Goal: Task Accomplishment & Management: Complete application form

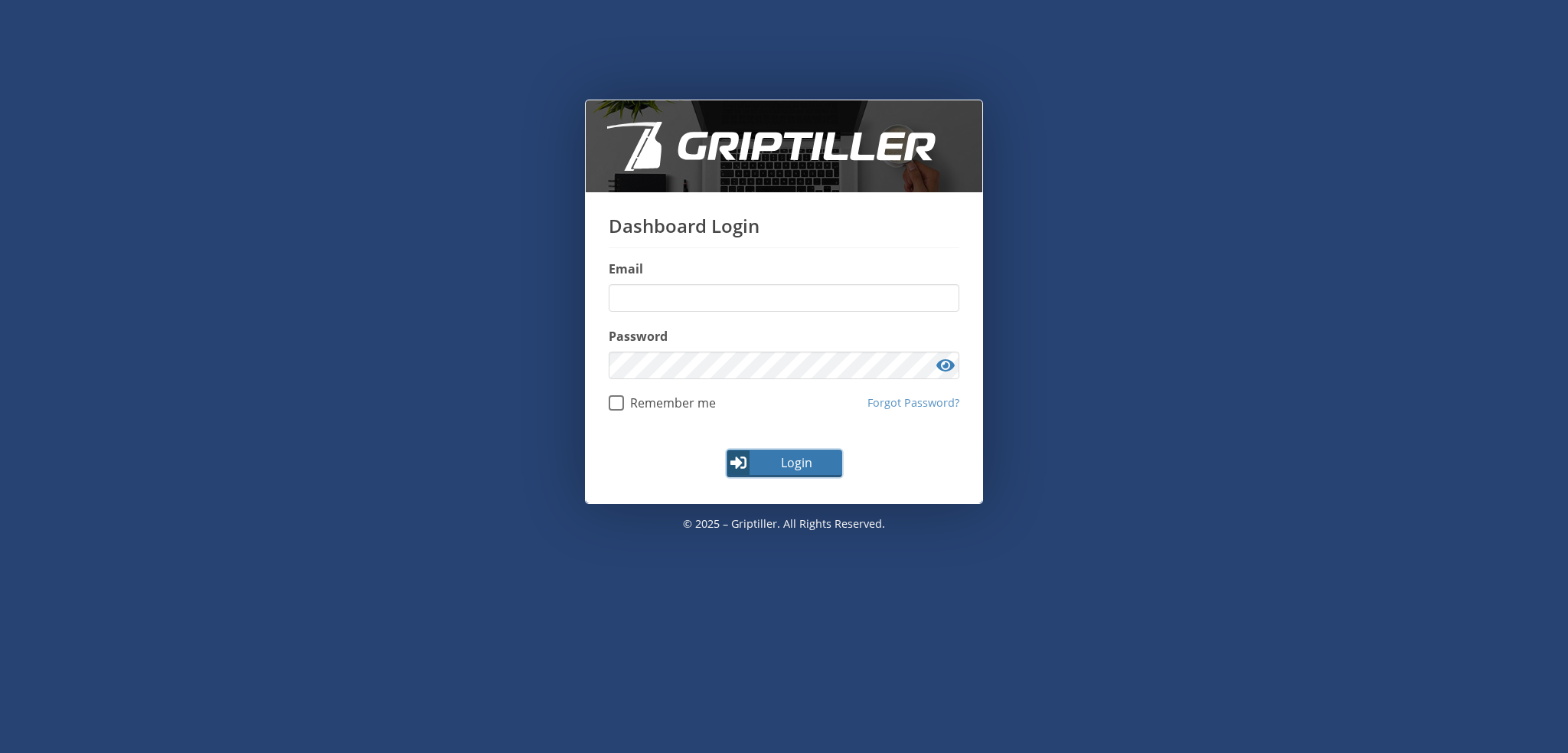
click at [765, 472] on button "Login" at bounding box center [784, 463] width 116 height 28
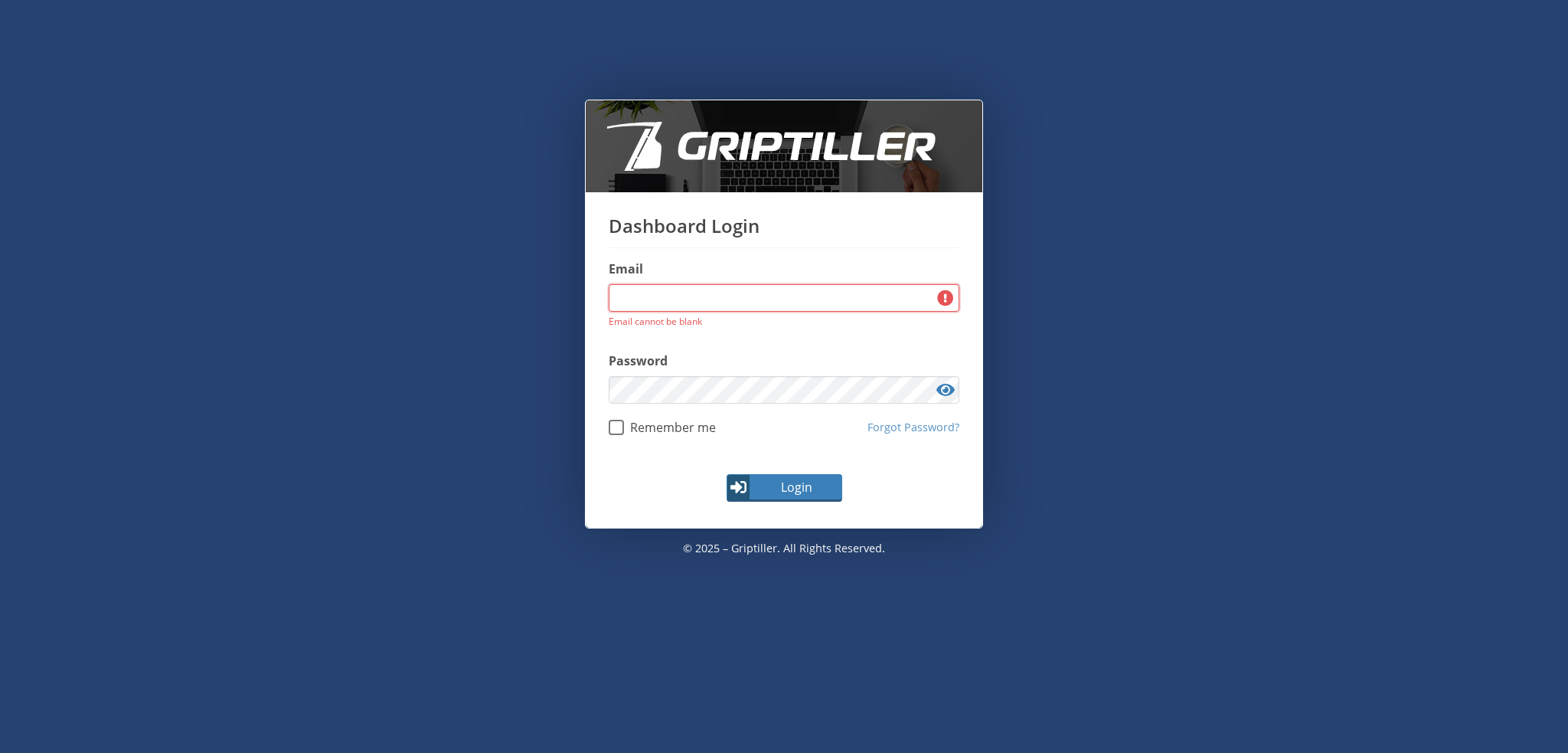
click at [670, 295] on input "email" at bounding box center [784, 298] width 351 height 28
type input "**********"
click at [785, 491] on span "Login" at bounding box center [796, 486] width 89 height 18
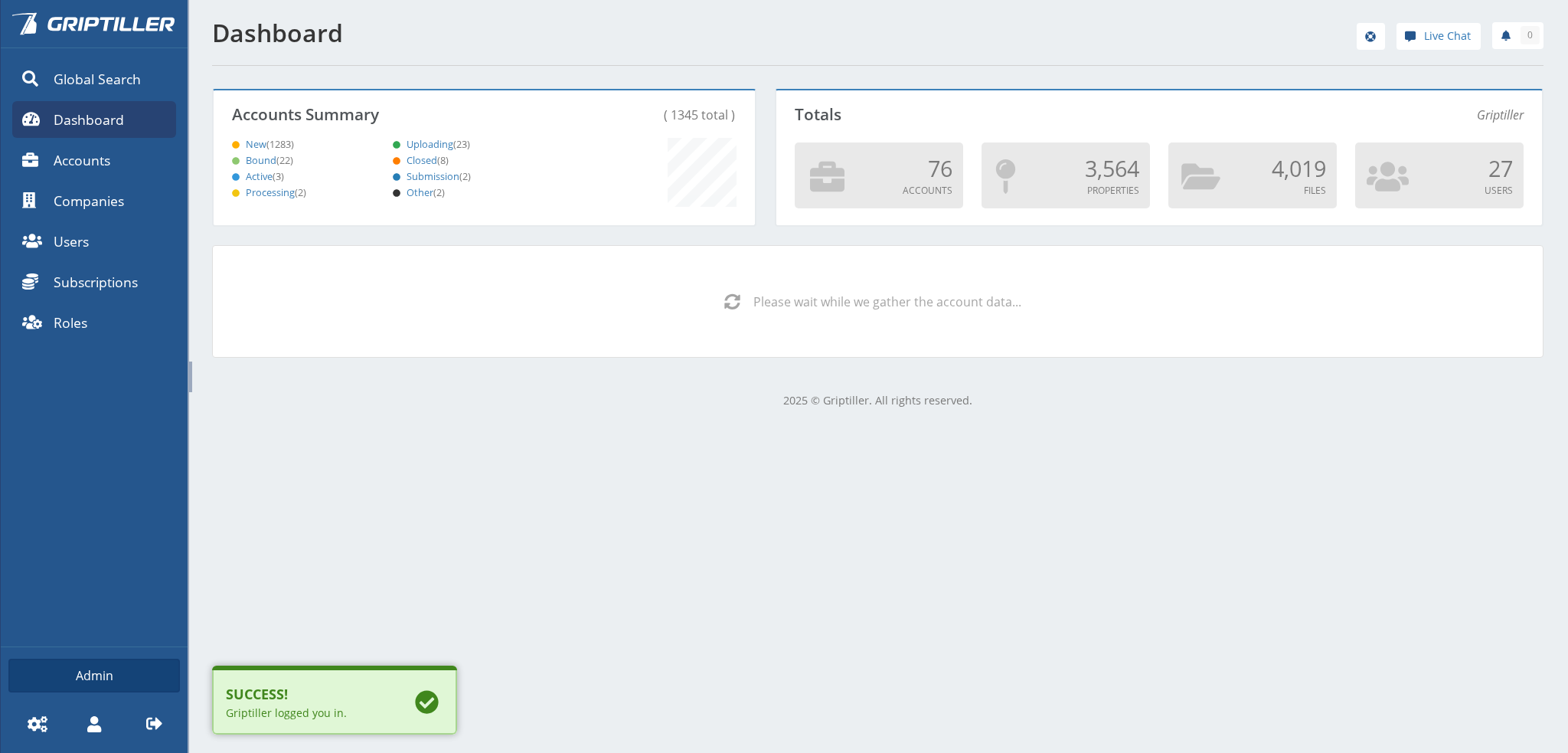
scroll to position [135, 537]
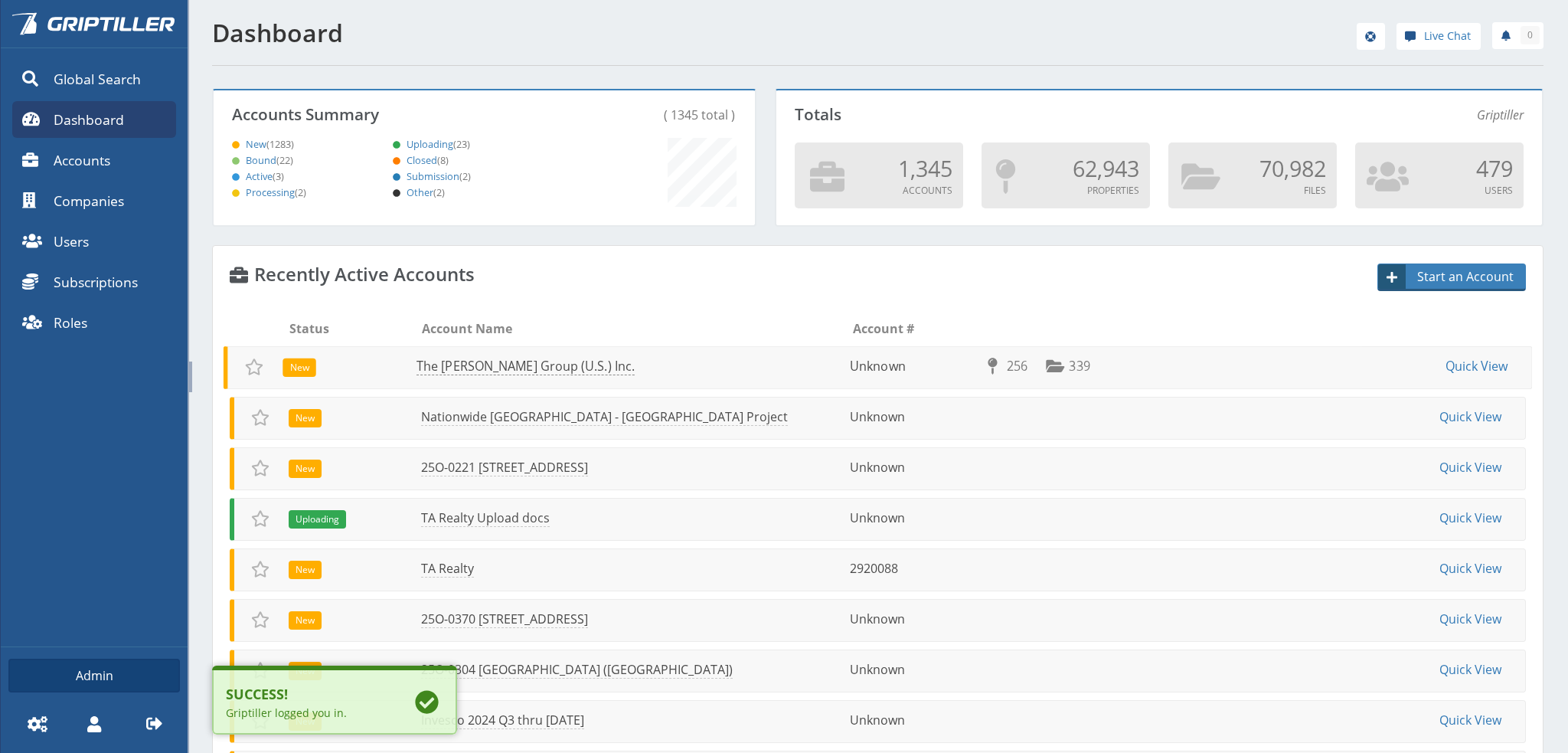
click at [450, 370] on link "The [PERSON_NAME] Group (U.S.) Inc." at bounding box center [525, 367] width 218 height 17
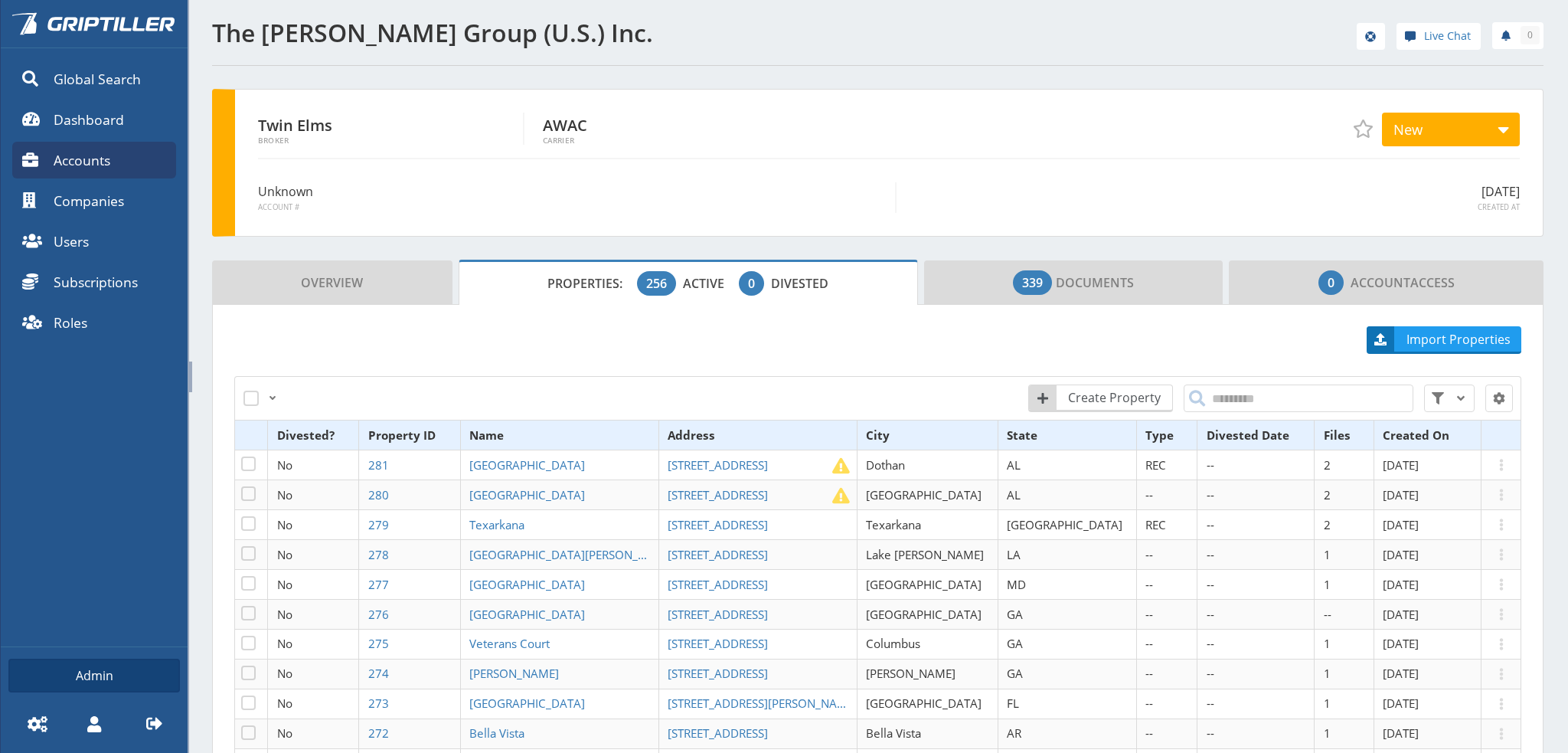
click at [1136, 431] on th "Type" at bounding box center [1166, 436] width 61 height 30
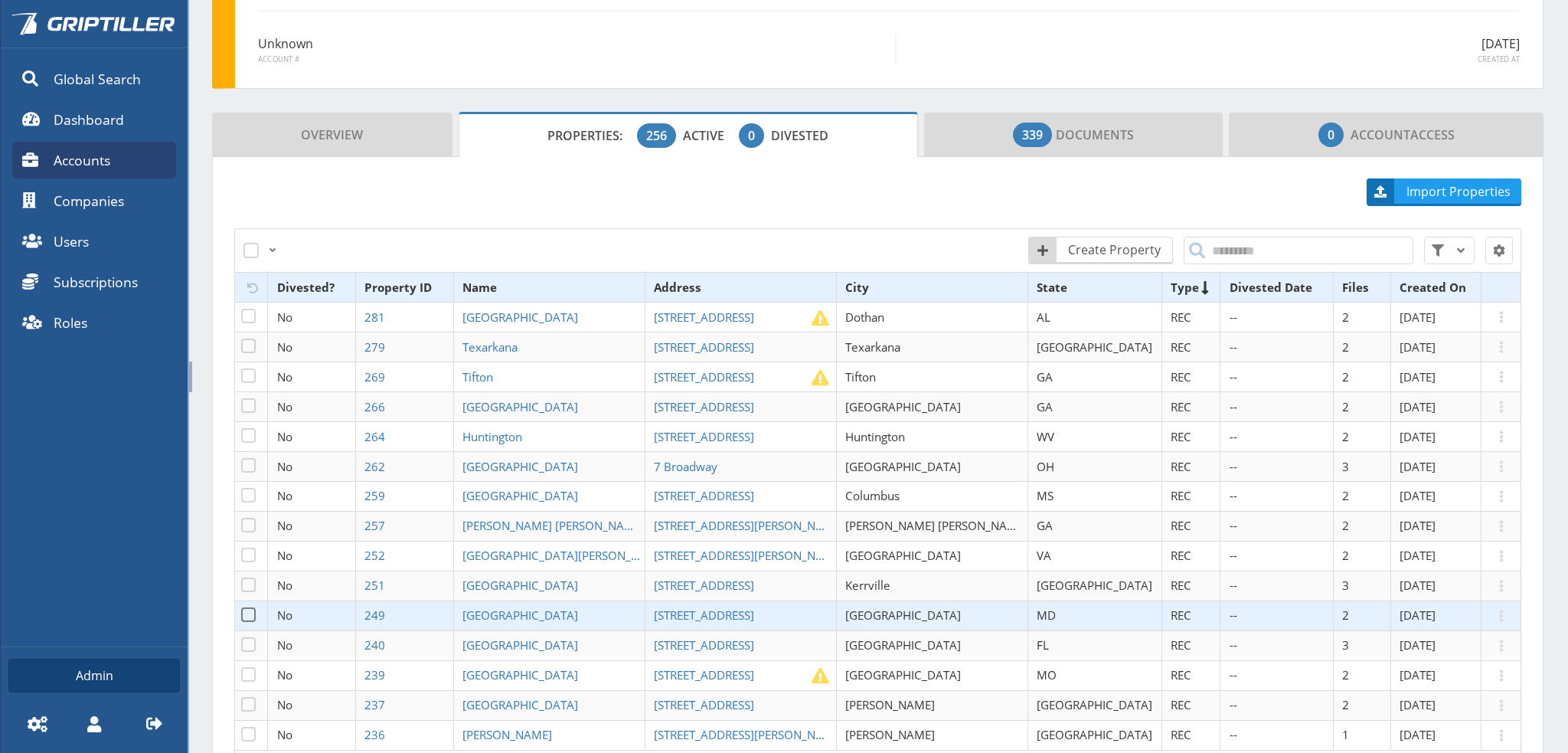
scroll to position [266, 0]
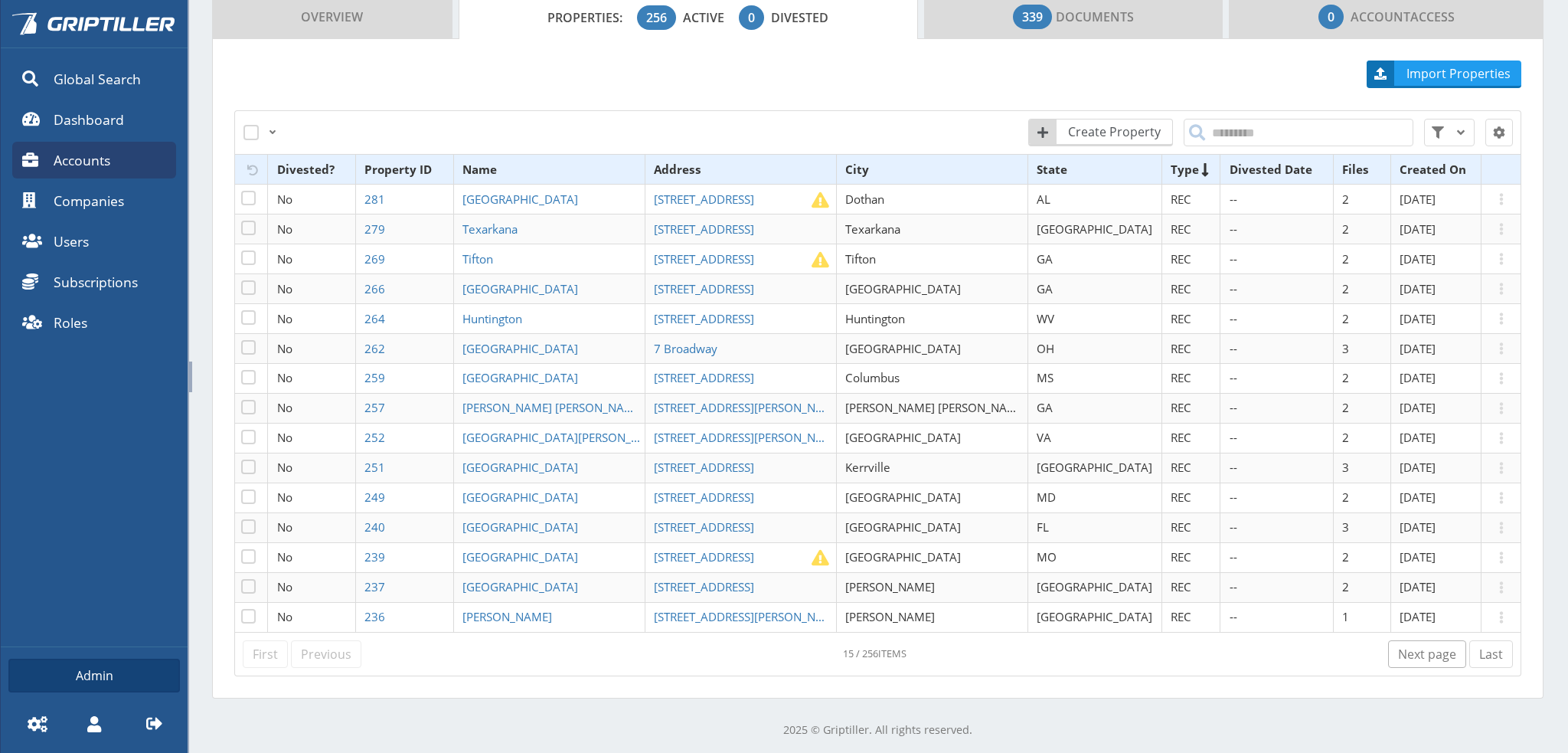
click at [1422, 651] on link "Next page" at bounding box center [1427, 654] width 78 height 28
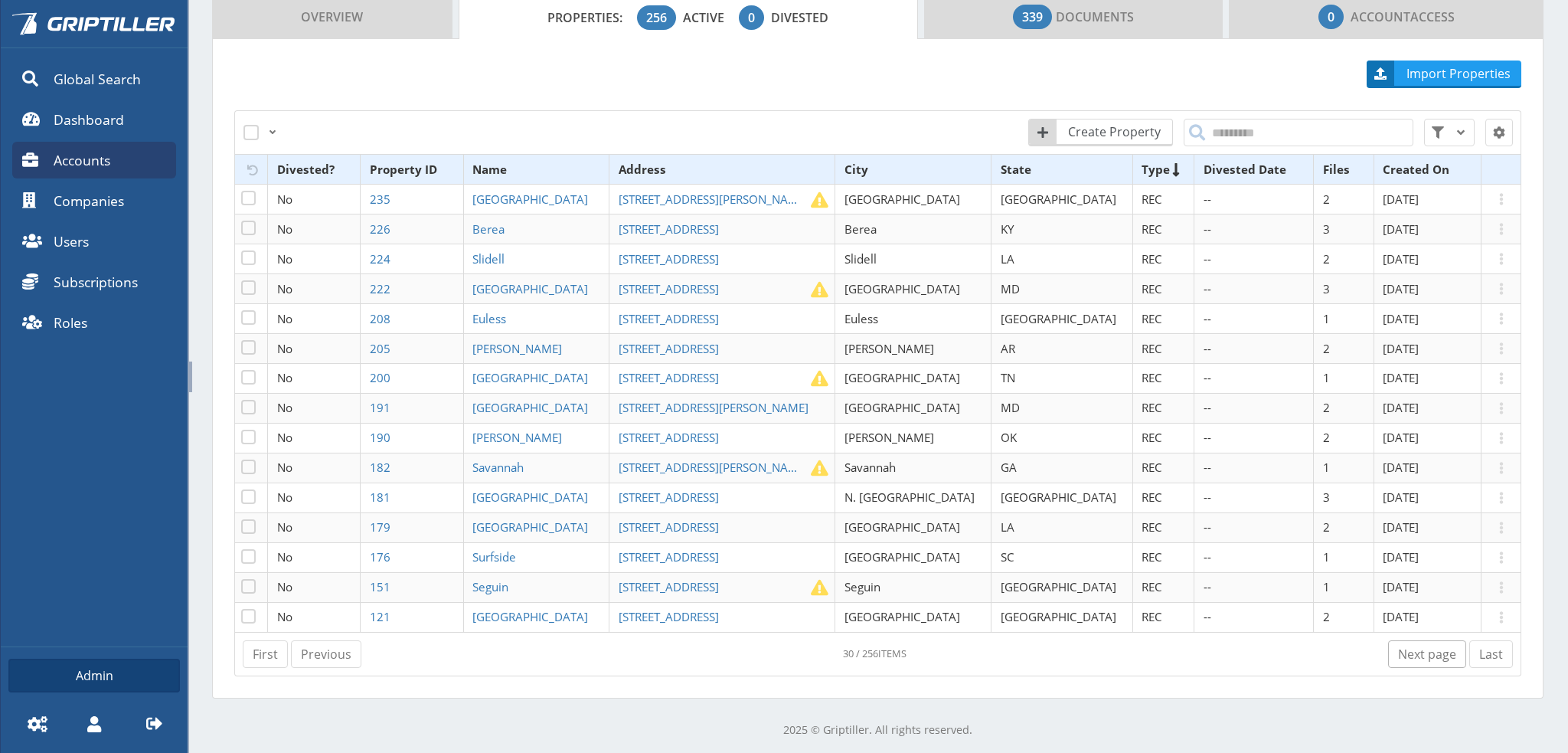
click at [1422, 651] on link "Next page" at bounding box center [1427, 654] width 78 height 28
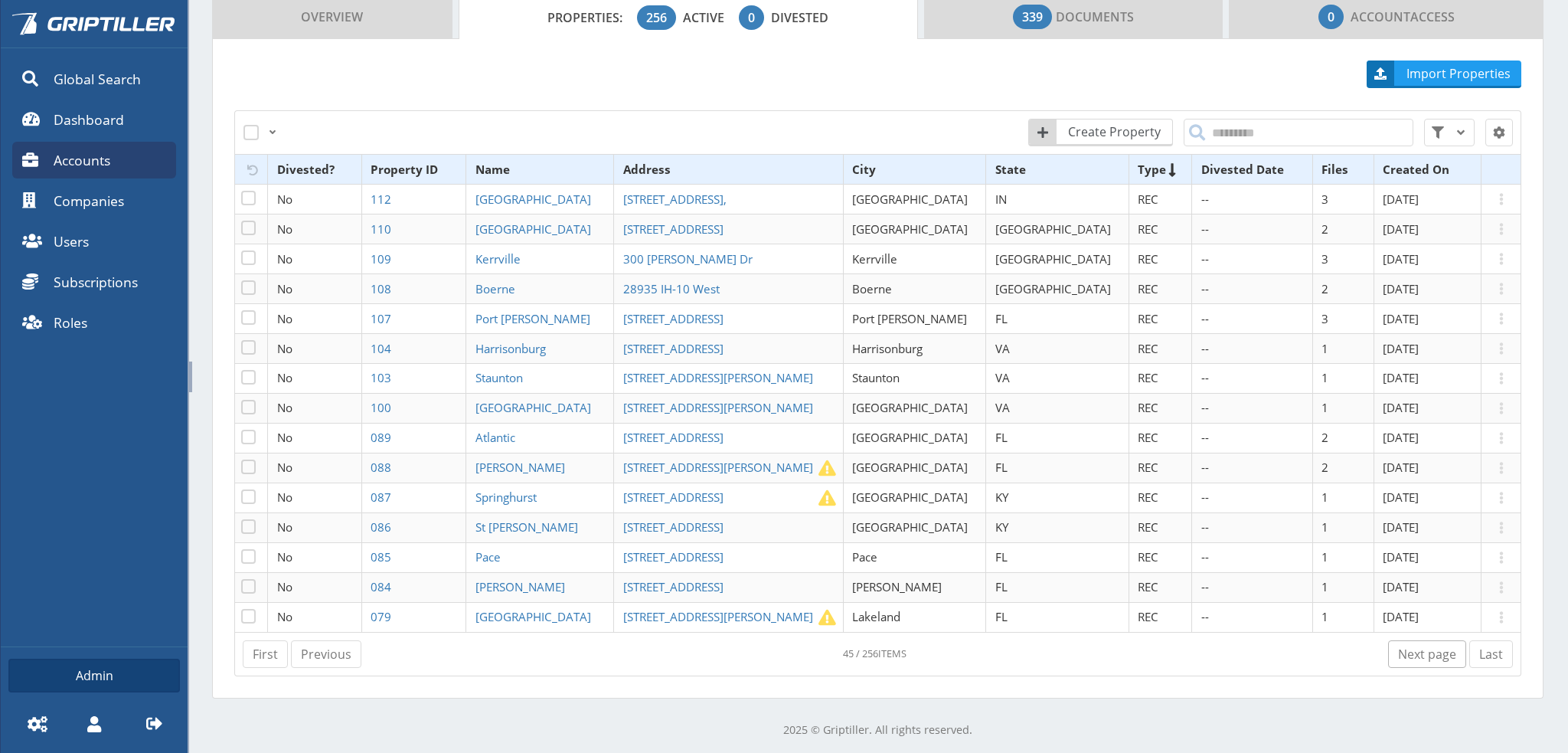
click at [1422, 651] on link "Next page" at bounding box center [1427, 654] width 78 height 28
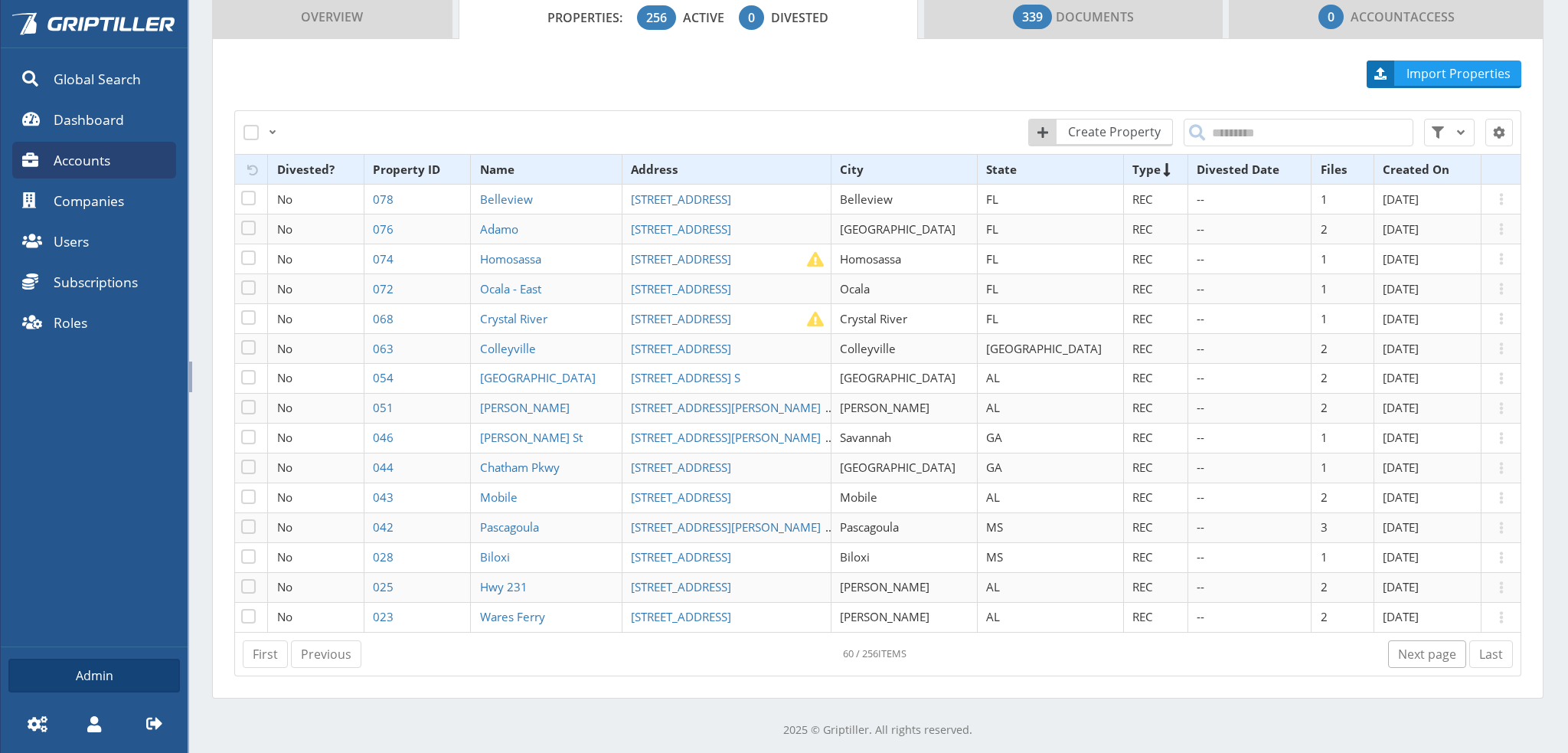
click at [1422, 651] on link "Next page" at bounding box center [1427, 654] width 78 height 28
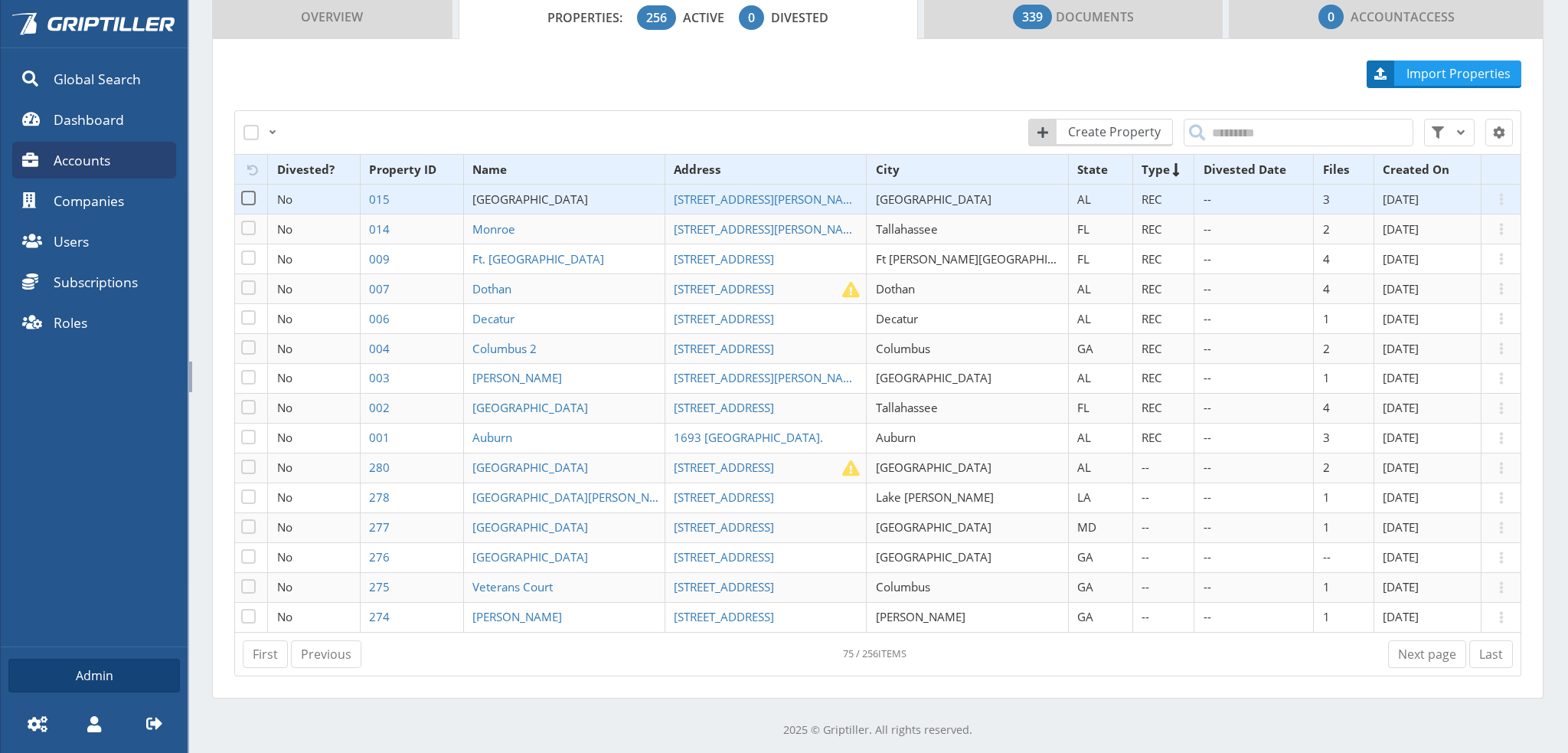
click at [527, 199] on span "[GEOGRAPHIC_DATA]" at bounding box center [531, 198] width 116 height 15
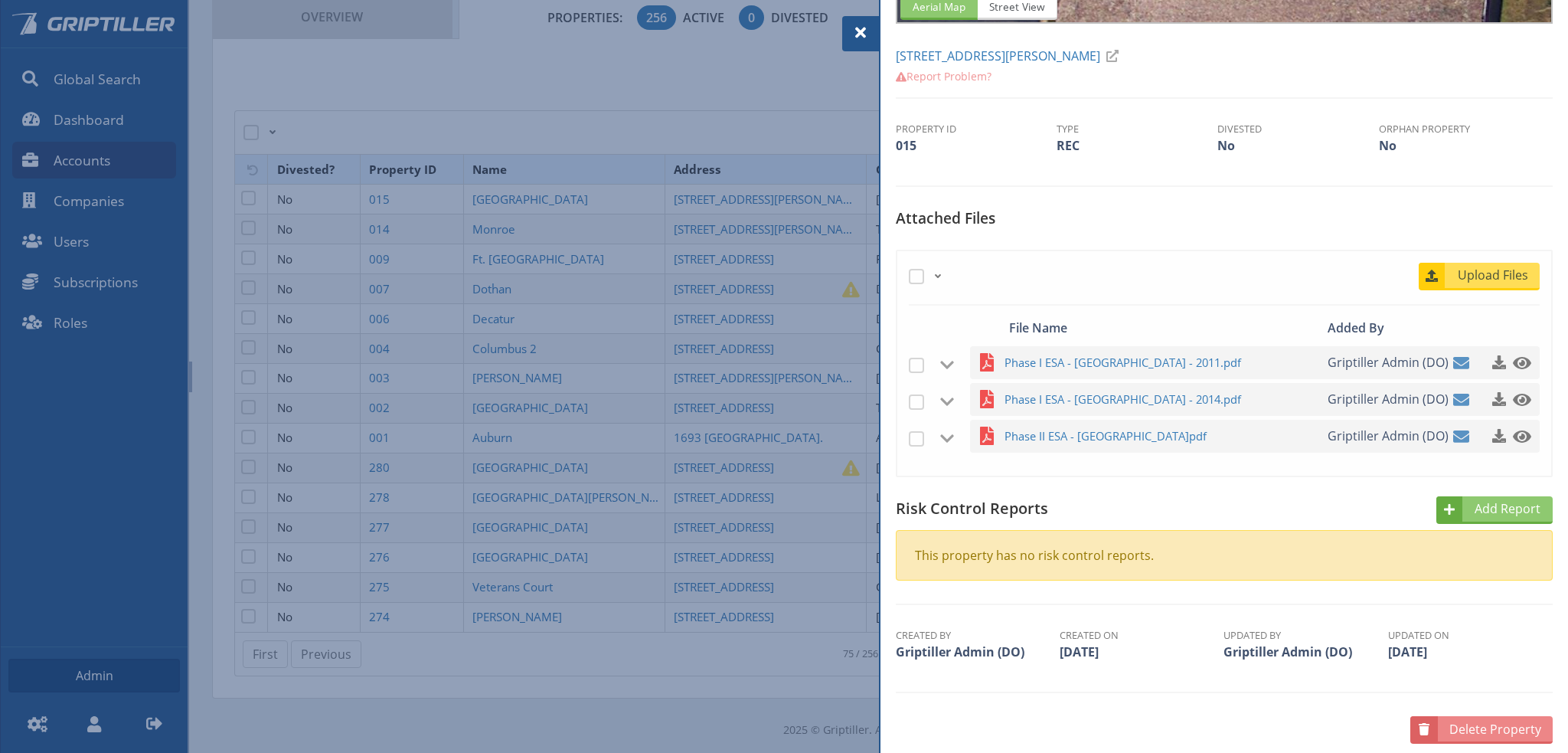
scroll to position [304, 0]
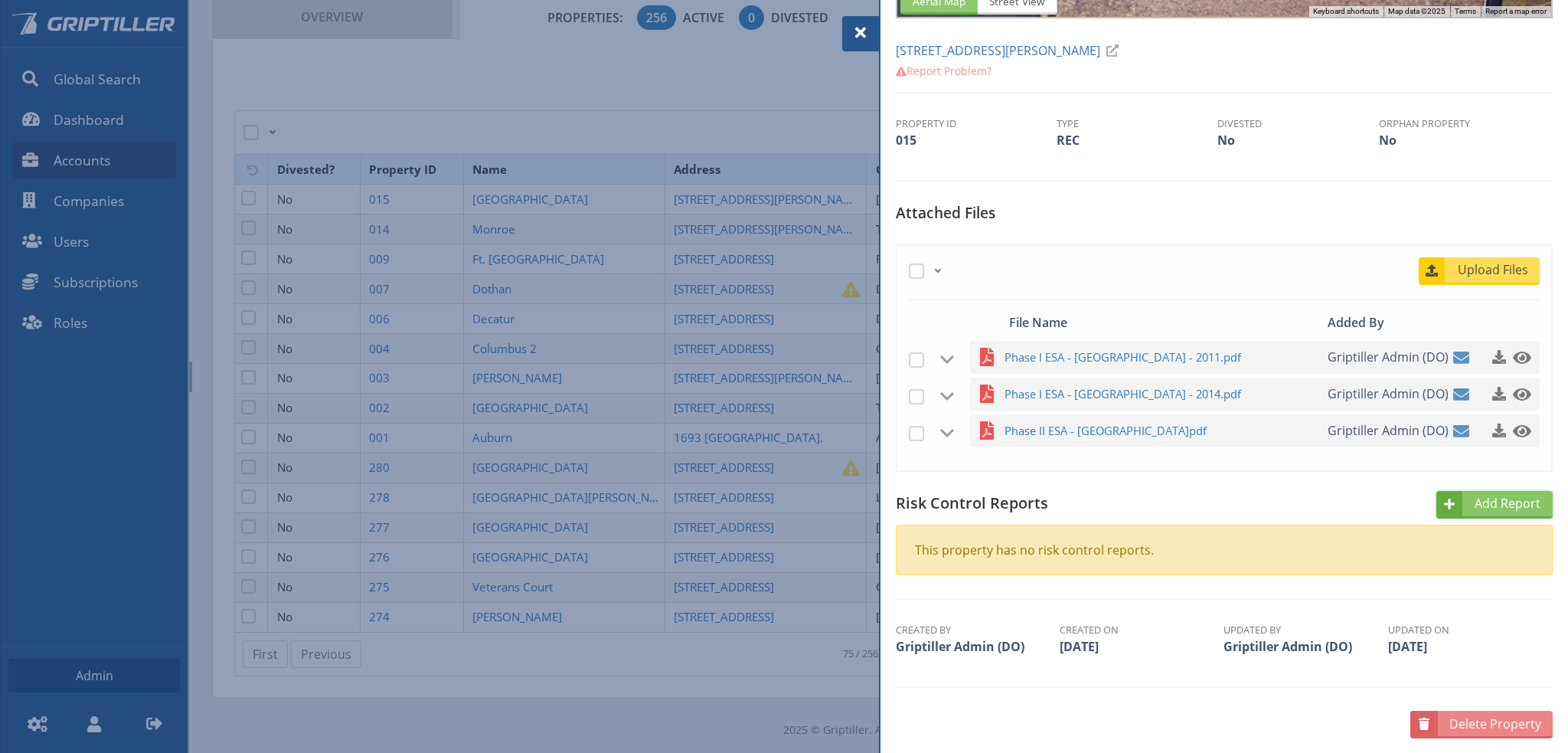
click at [1476, 508] on span "Add Report" at bounding box center [1509, 503] width 88 height 18
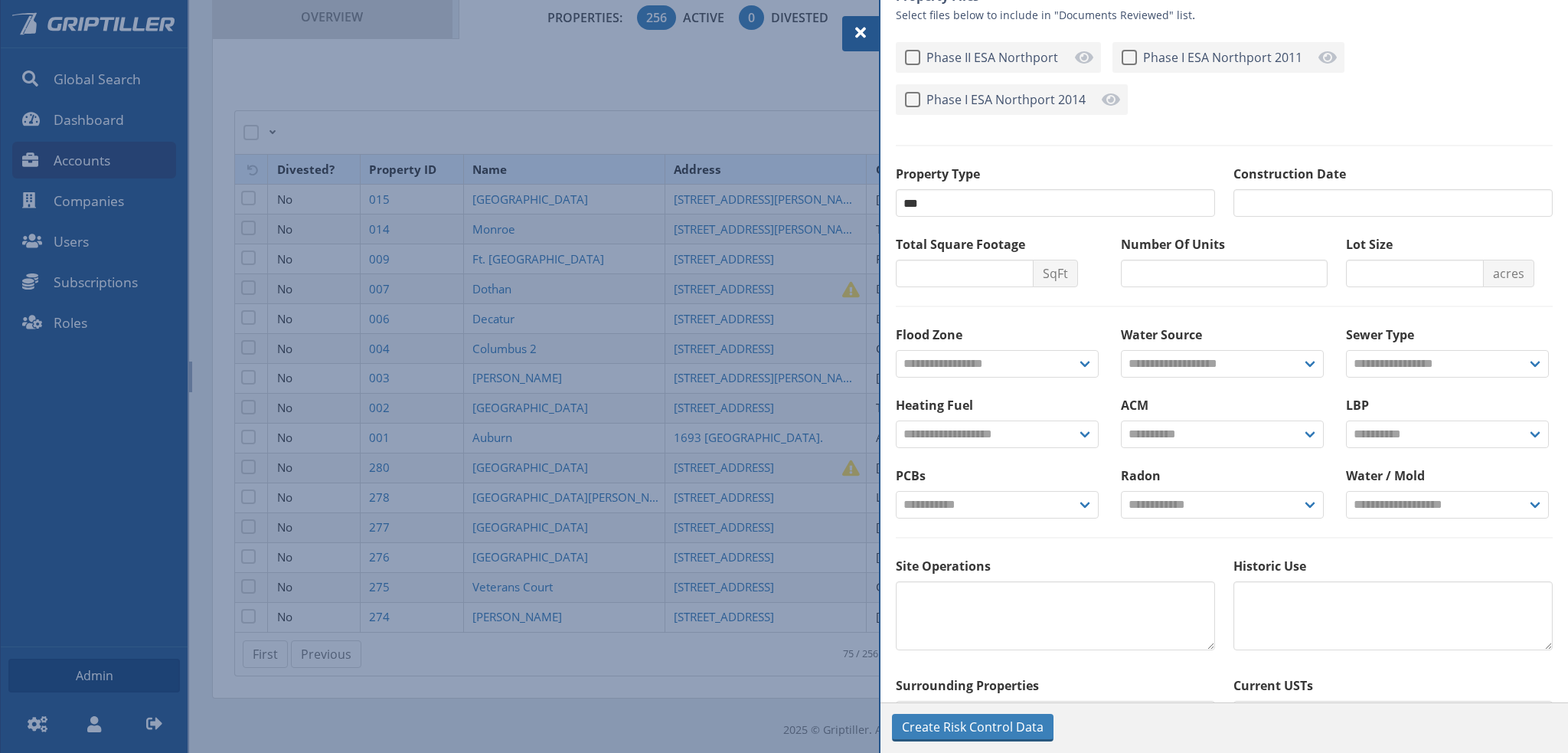
scroll to position [106, 0]
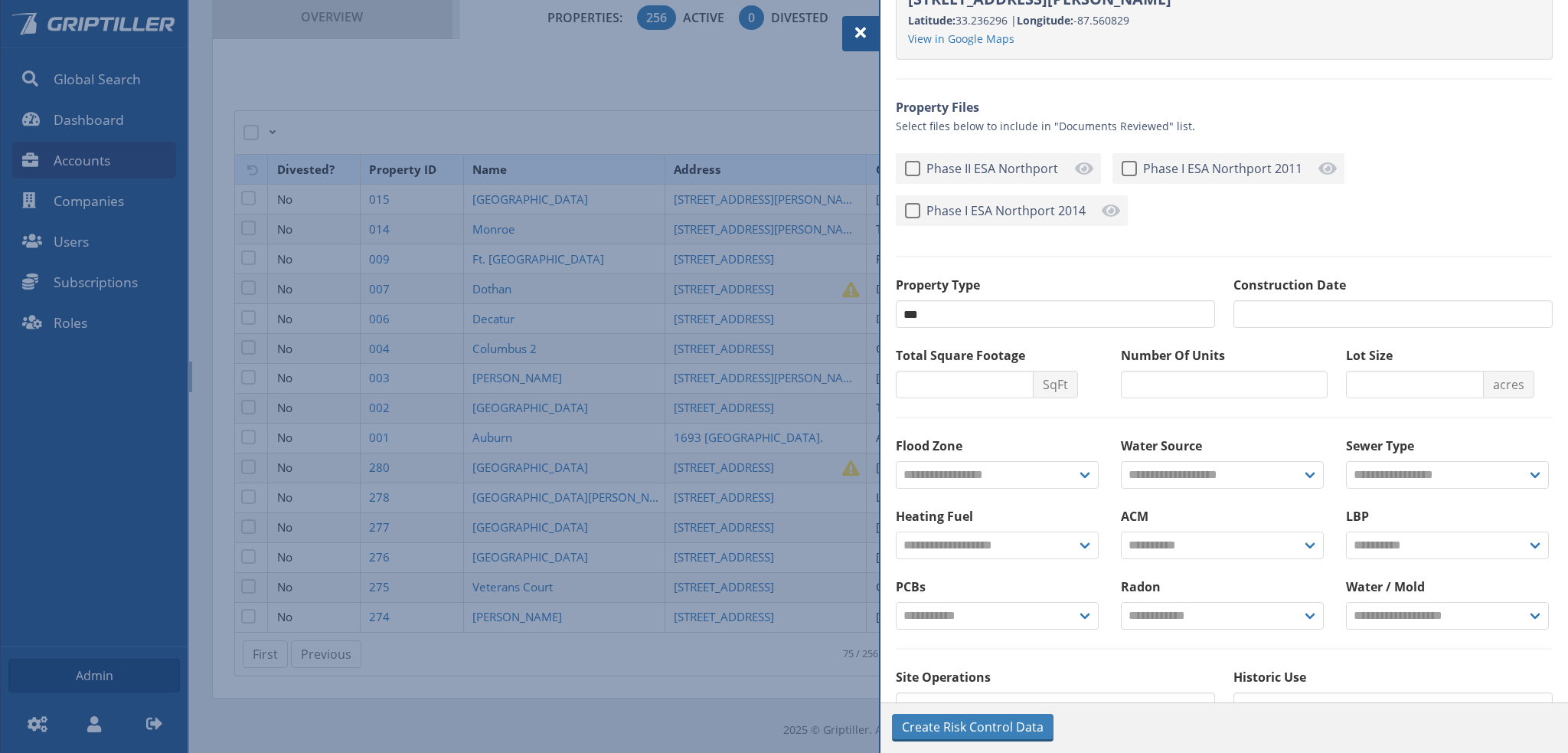
click at [855, 33] on span at bounding box center [860, 33] width 18 height 18
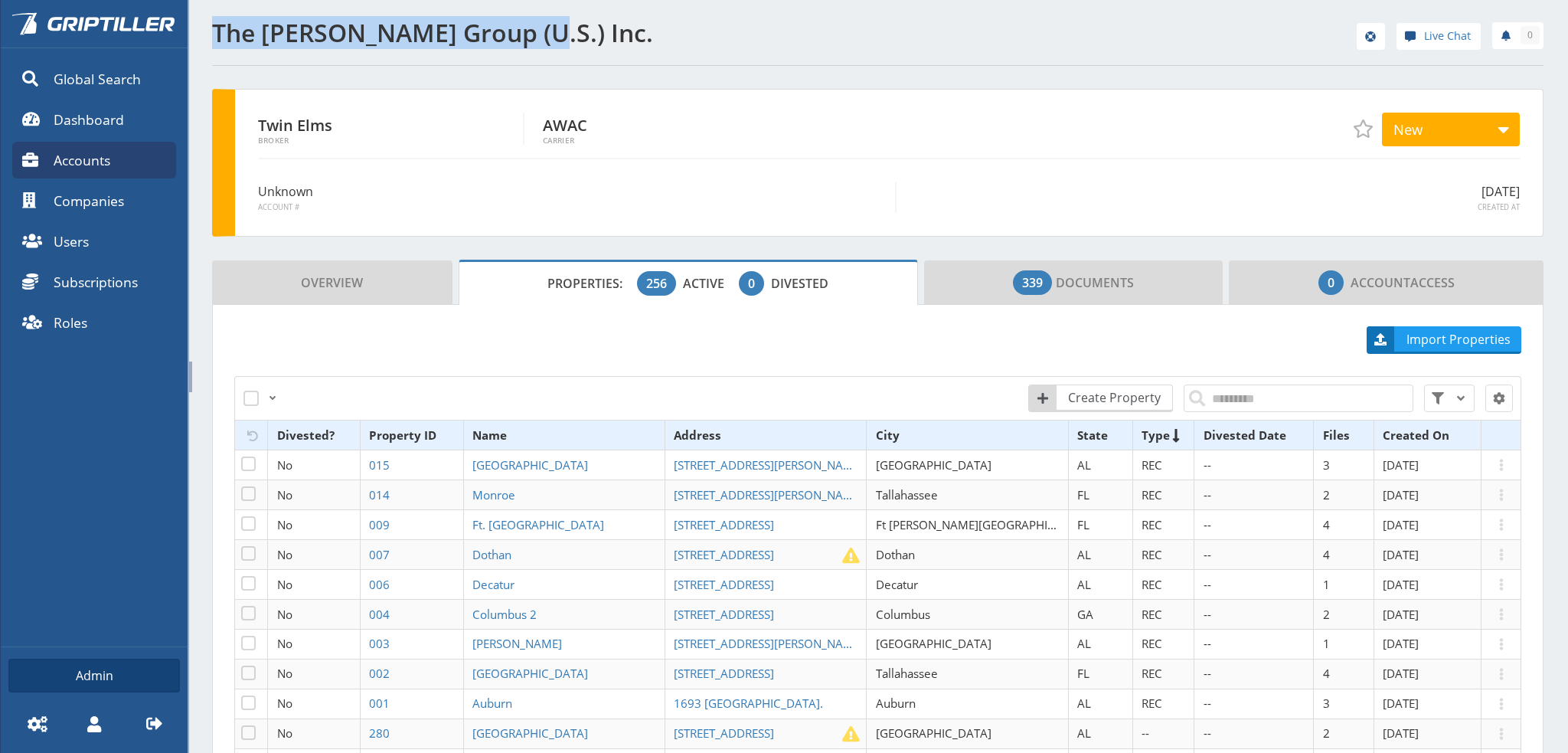
drag, startPoint x: 215, startPoint y: 27, endPoint x: 516, endPoint y: 33, distance: 301.1
click at [516, 33] on h1 "The [PERSON_NAME] Group (U.S.) Inc." at bounding box center [540, 33] width 657 height 28
copy h1 "The [PERSON_NAME] Group (U.S.) Inc."
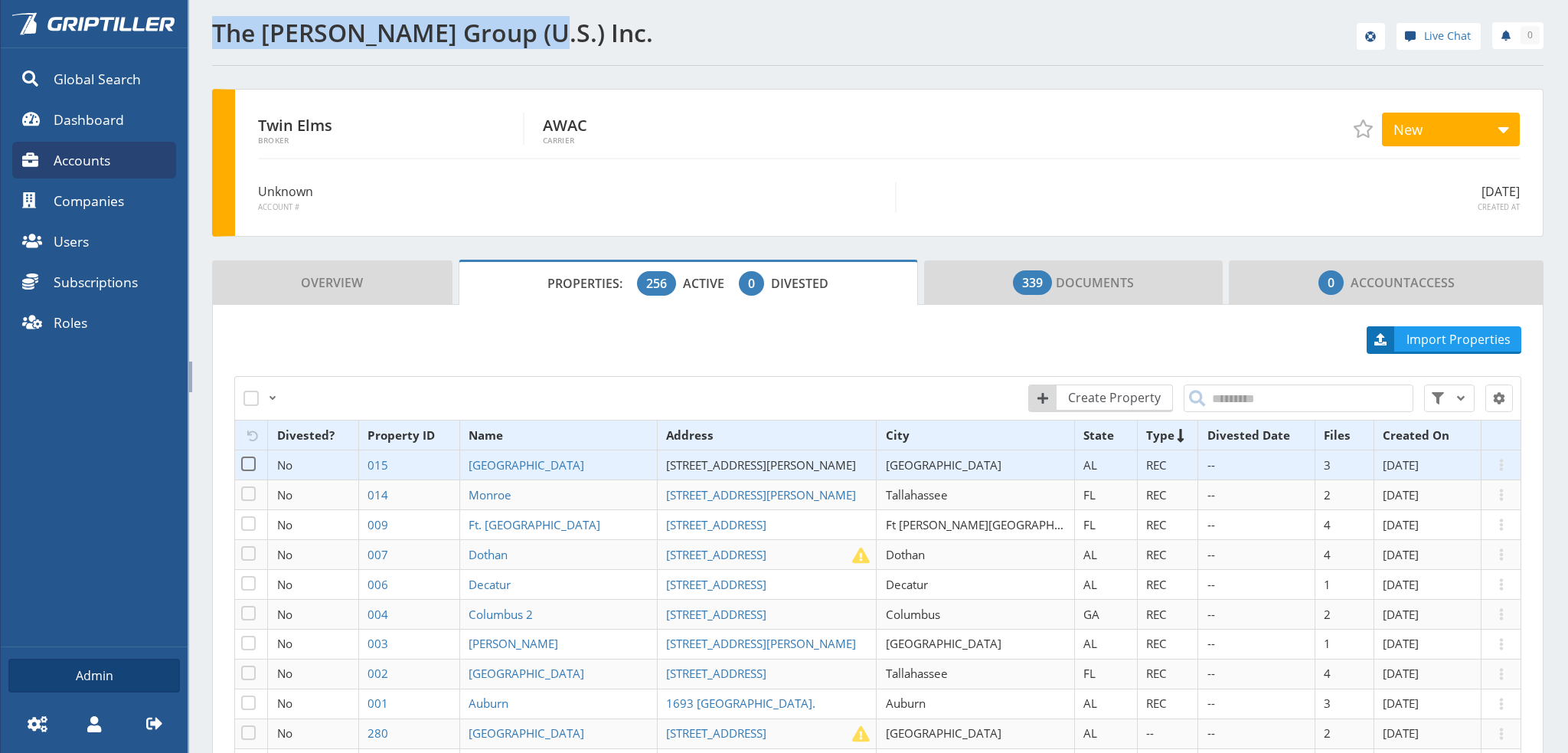
click at [723, 459] on span "[STREET_ADDRESS][PERSON_NAME]" at bounding box center [761, 464] width 190 height 15
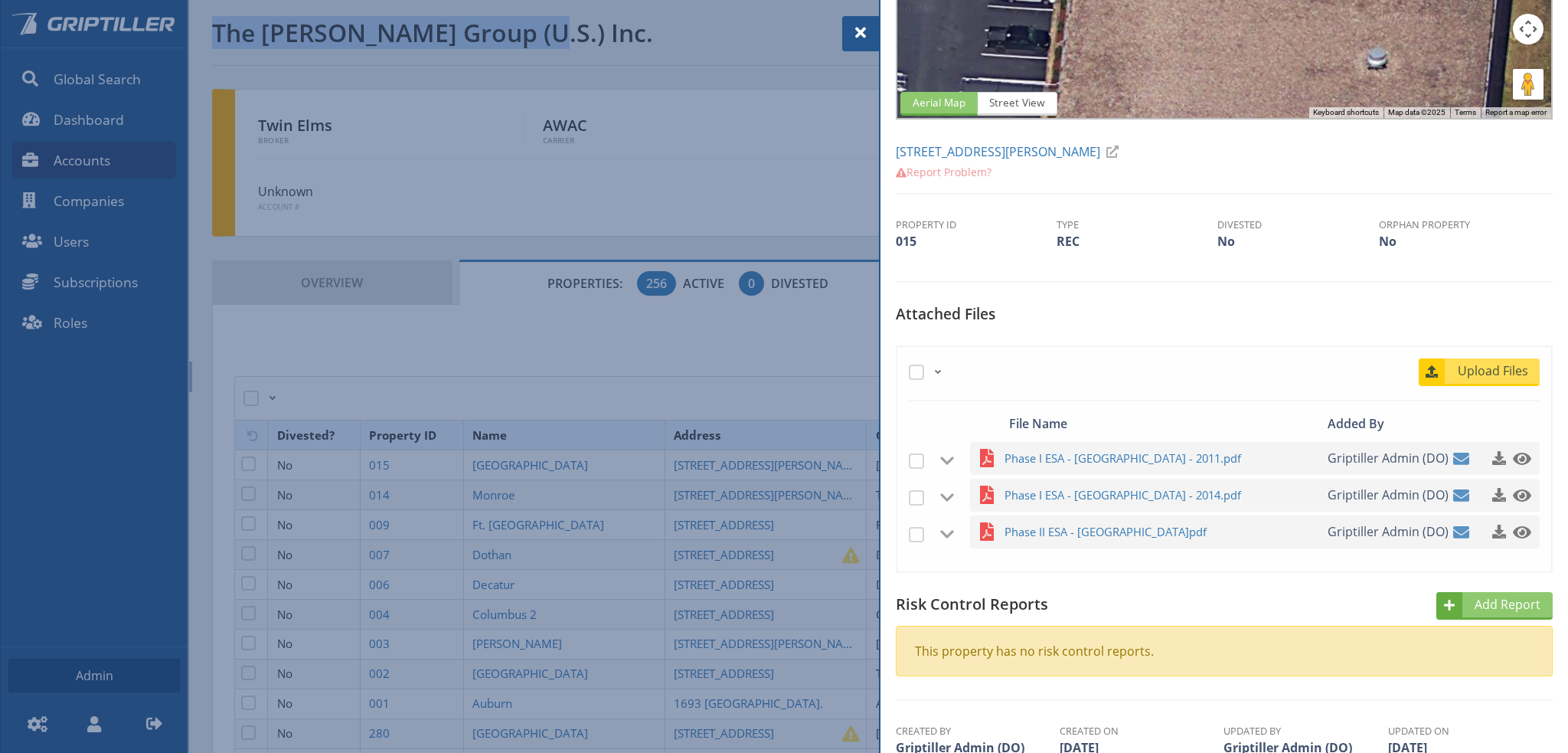
scroll to position [230, 0]
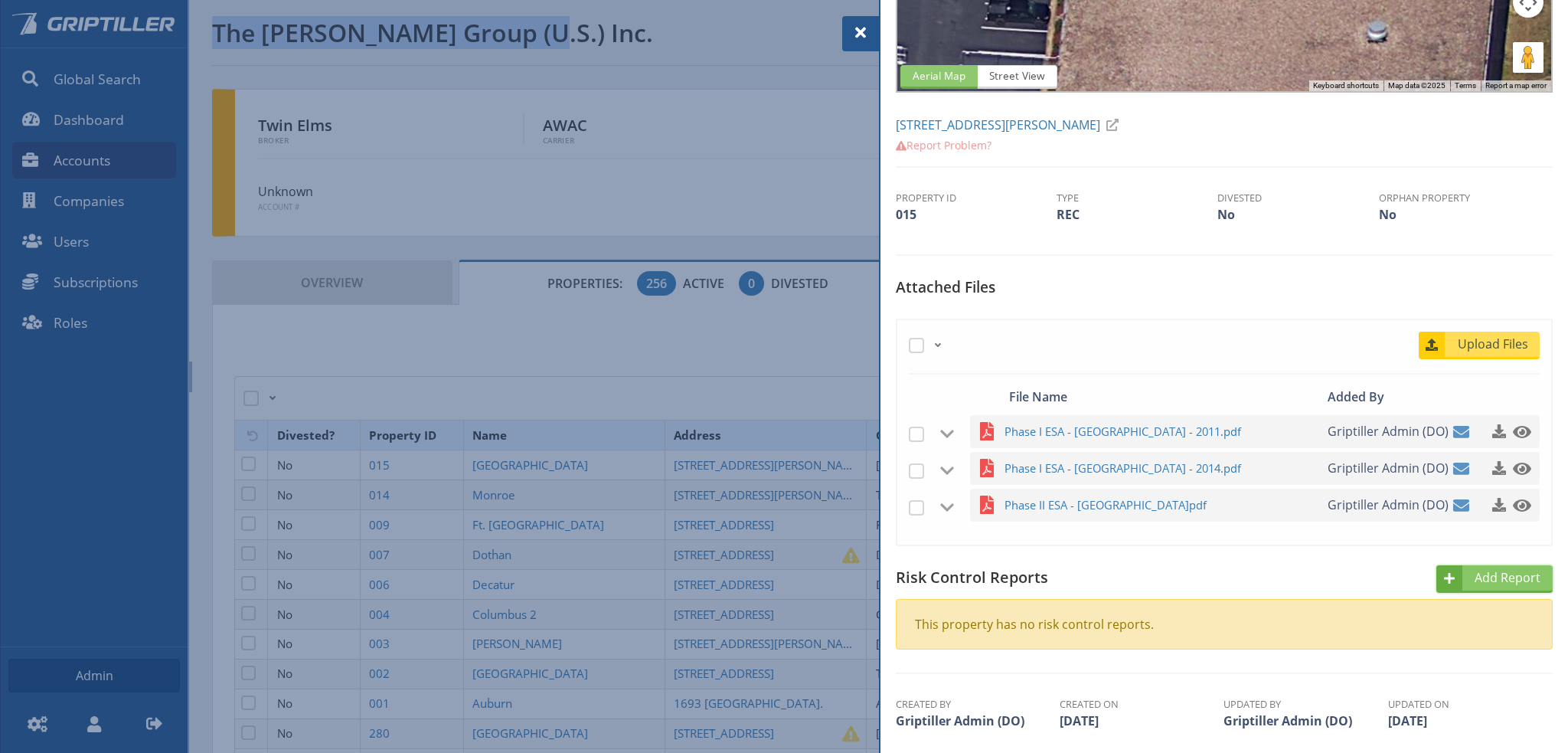
click at [1495, 578] on span "Add Report" at bounding box center [1509, 577] width 88 height 18
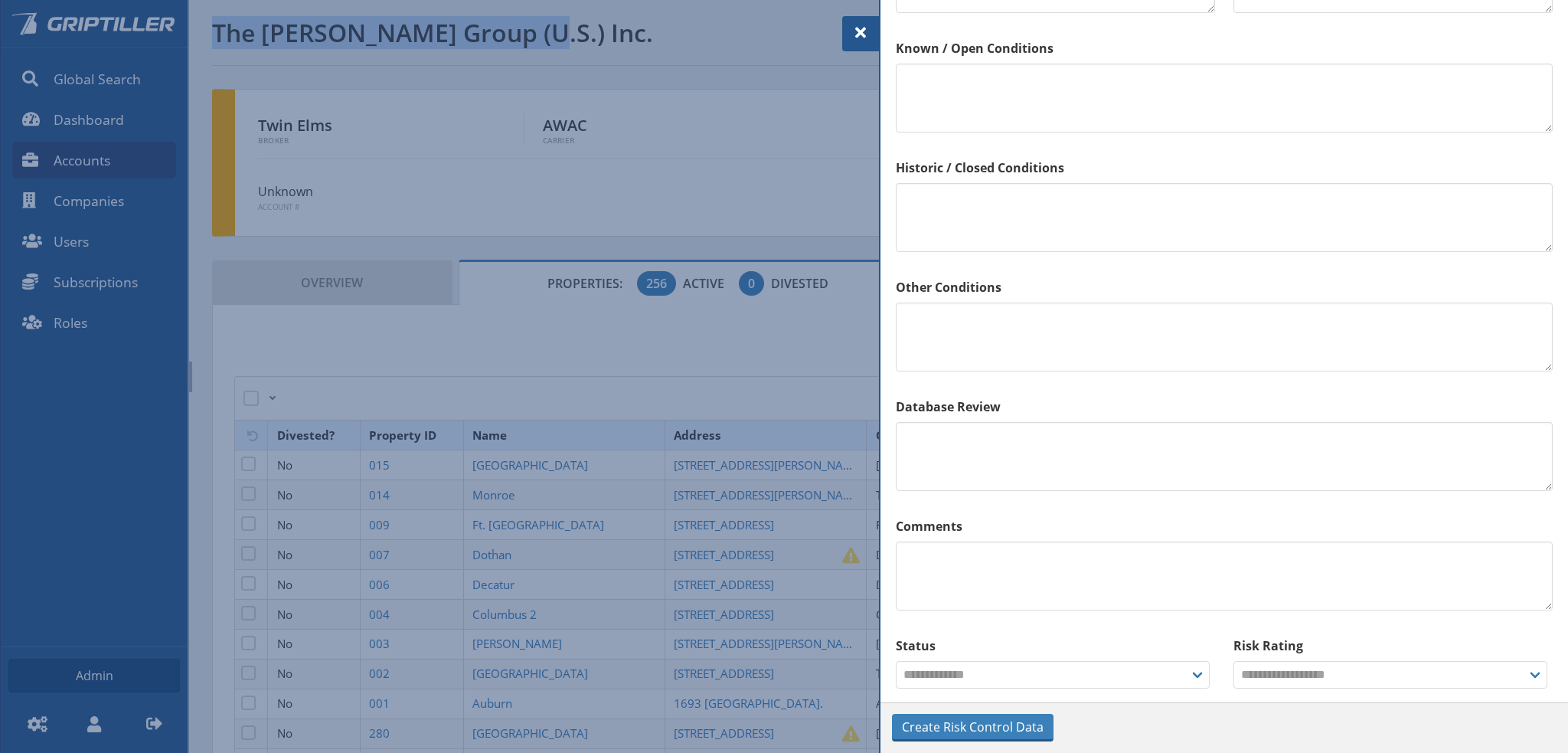
scroll to position [1102, 0]
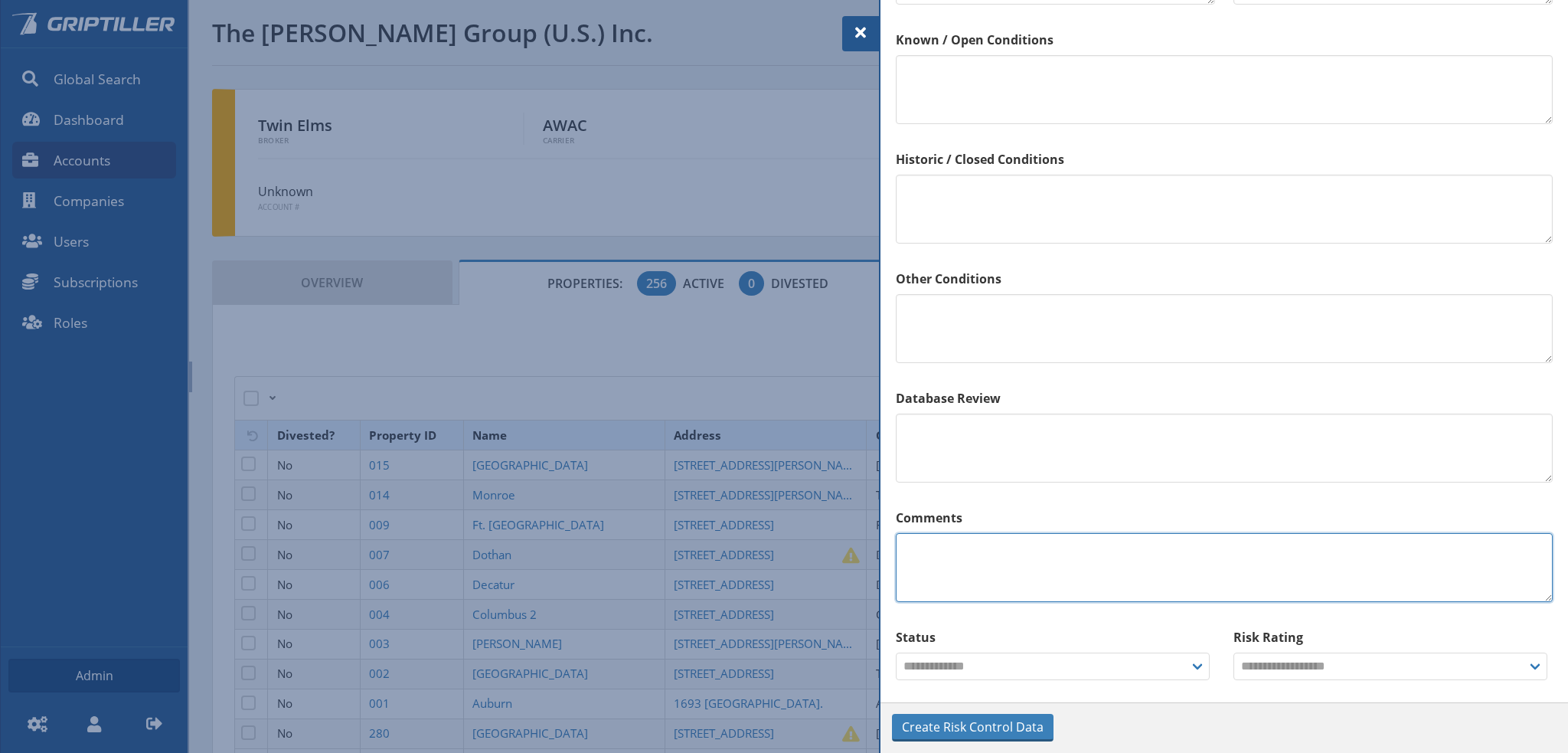
click at [1047, 574] on textarea at bounding box center [1224, 567] width 657 height 69
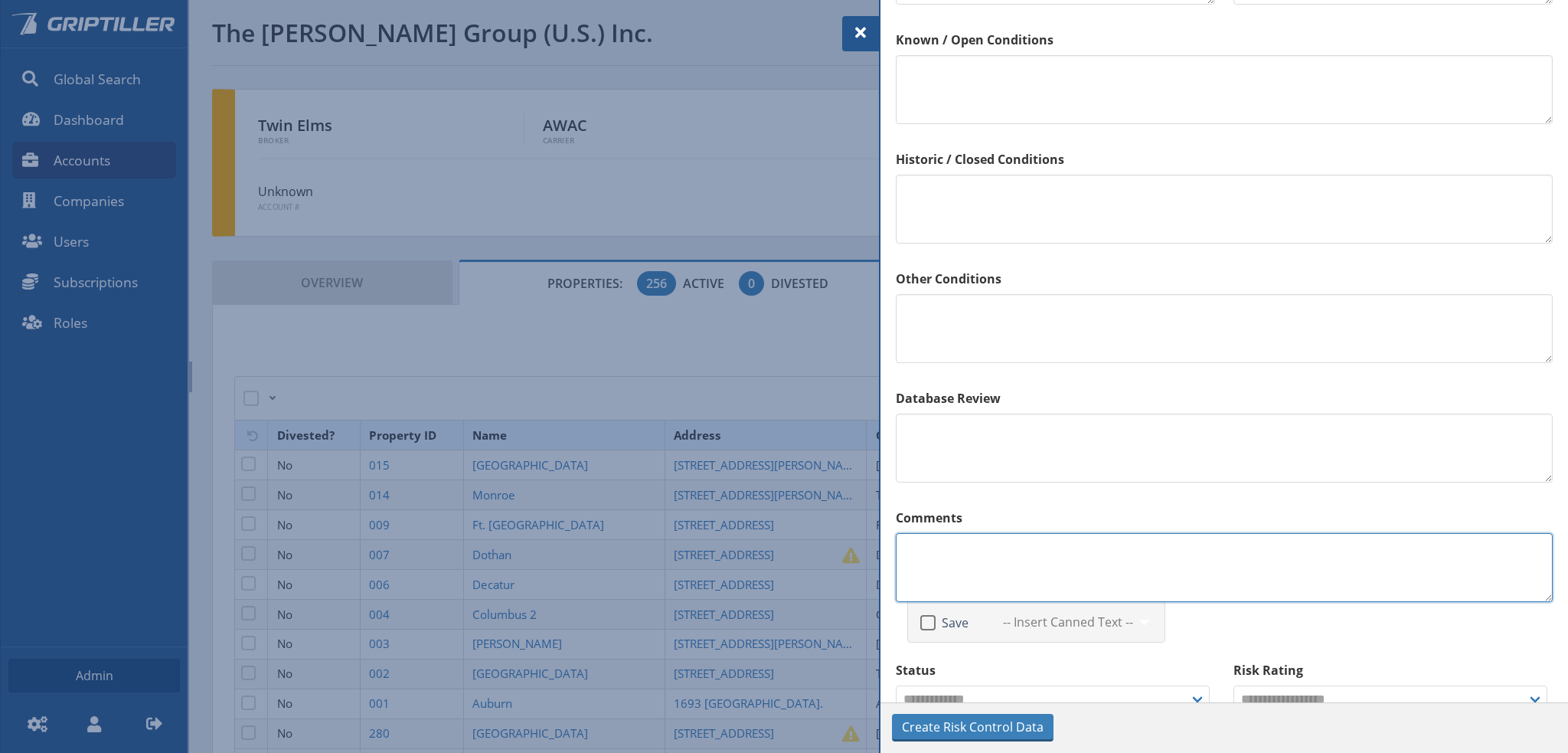
click at [971, 555] on textarea at bounding box center [1224, 567] width 657 height 69
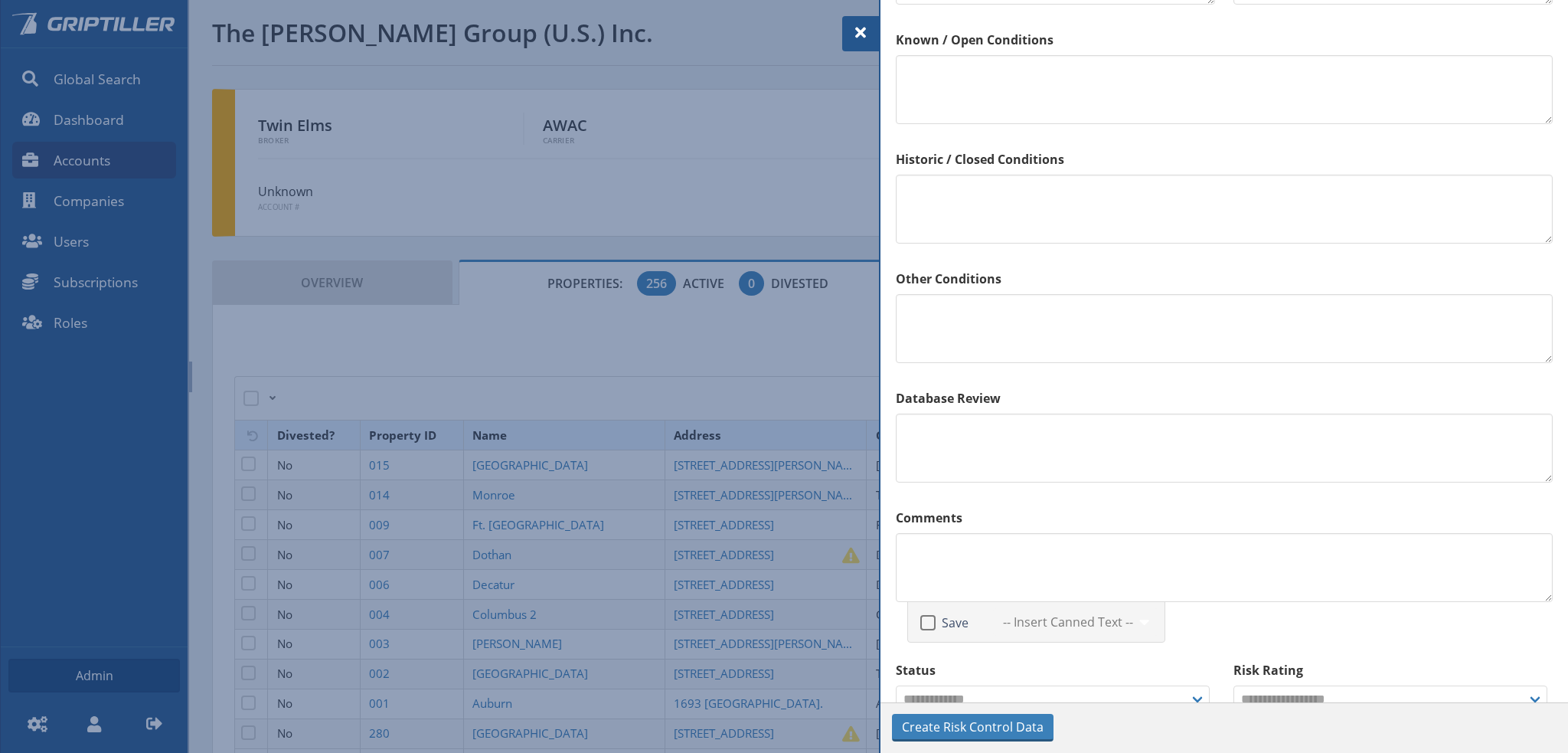
click at [979, 501] on div "Comments Save -- Insert Canned Text -- The Phase I did not identify any RECs, C…" at bounding box center [1224, 575] width 675 height 152
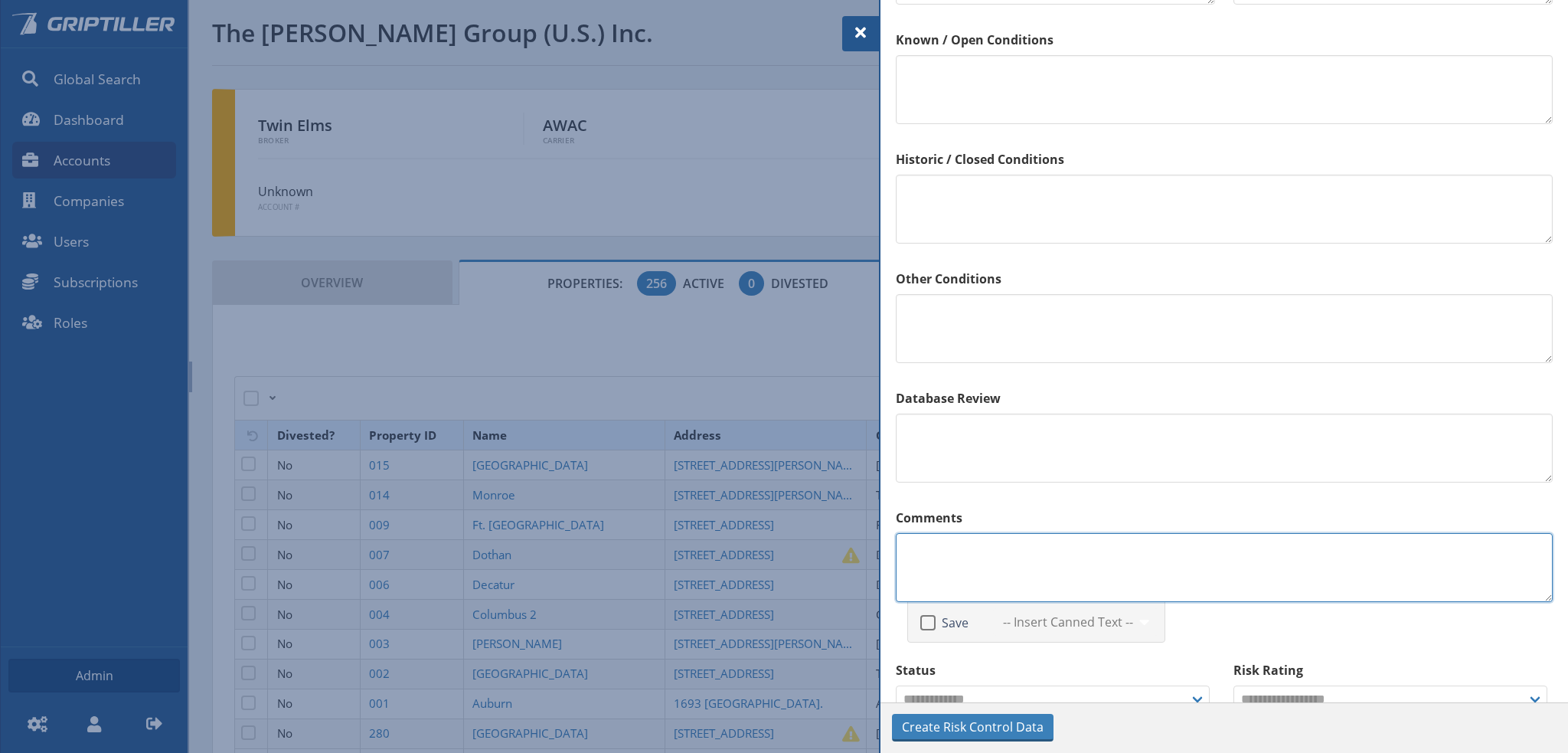
click at [980, 570] on textarea at bounding box center [1224, 567] width 657 height 69
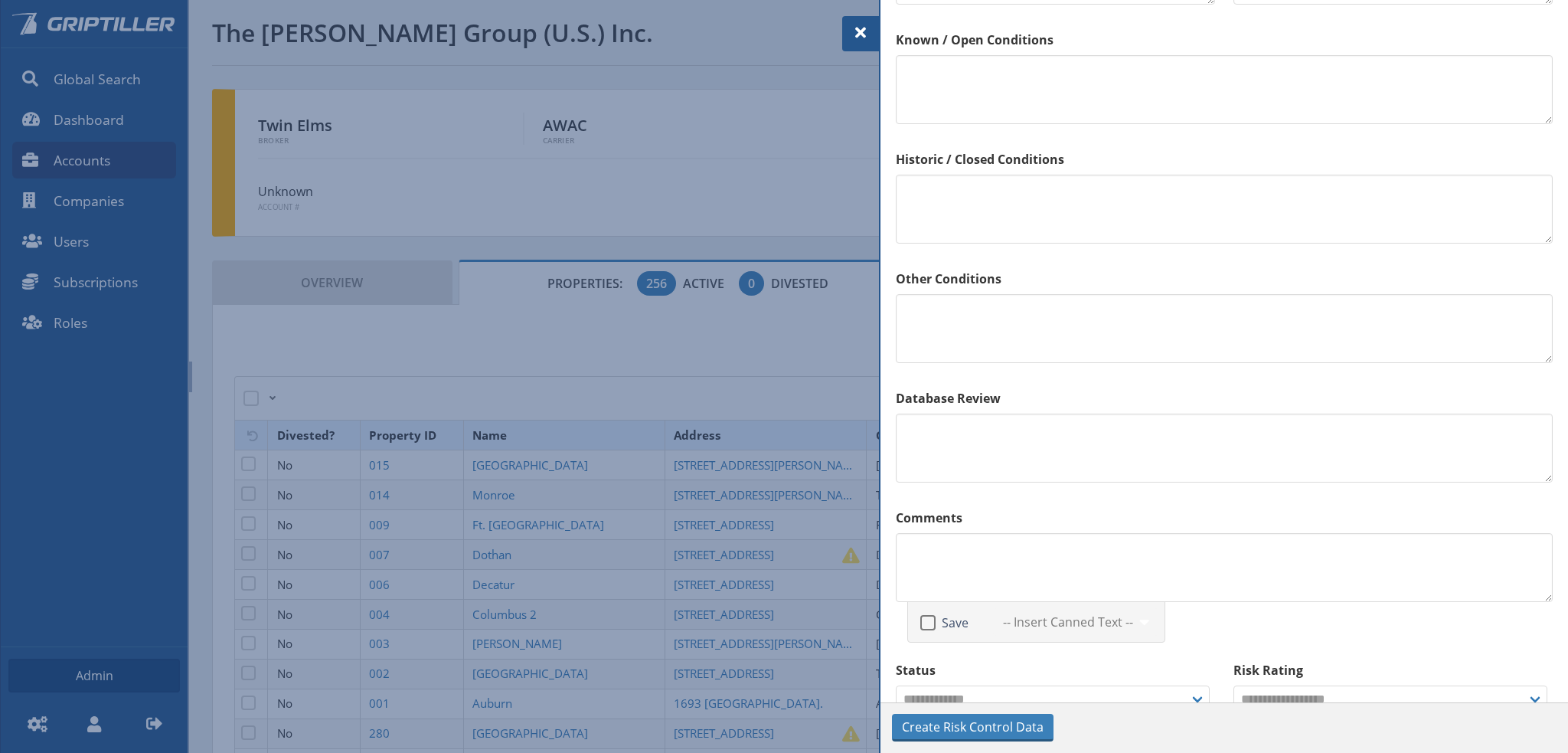
click at [1015, 509] on label "Comments" at bounding box center [1224, 517] width 657 height 18
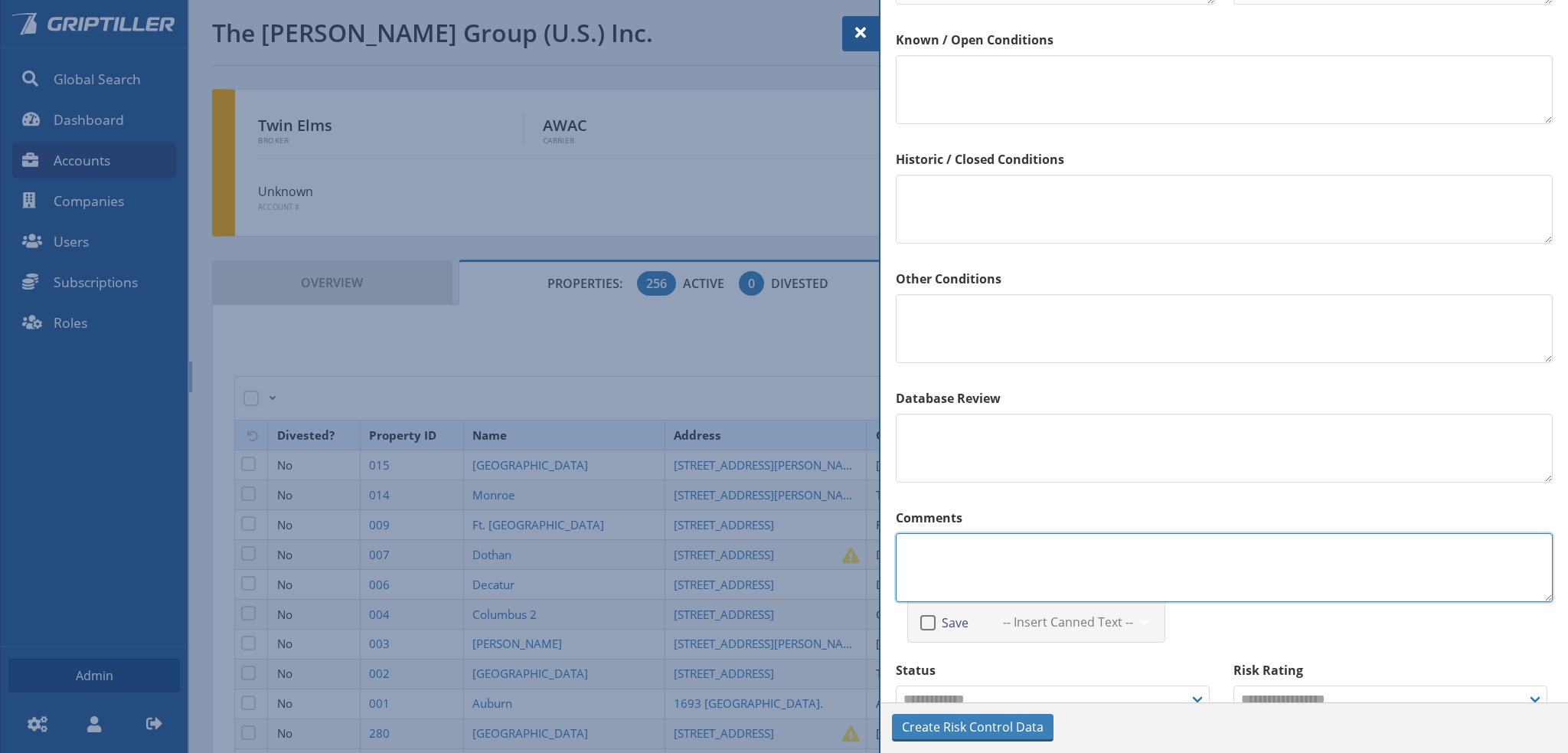
click at [1494, 590] on textarea at bounding box center [1224, 567] width 657 height 69
click at [1032, 598] on textarea at bounding box center [1224, 567] width 657 height 69
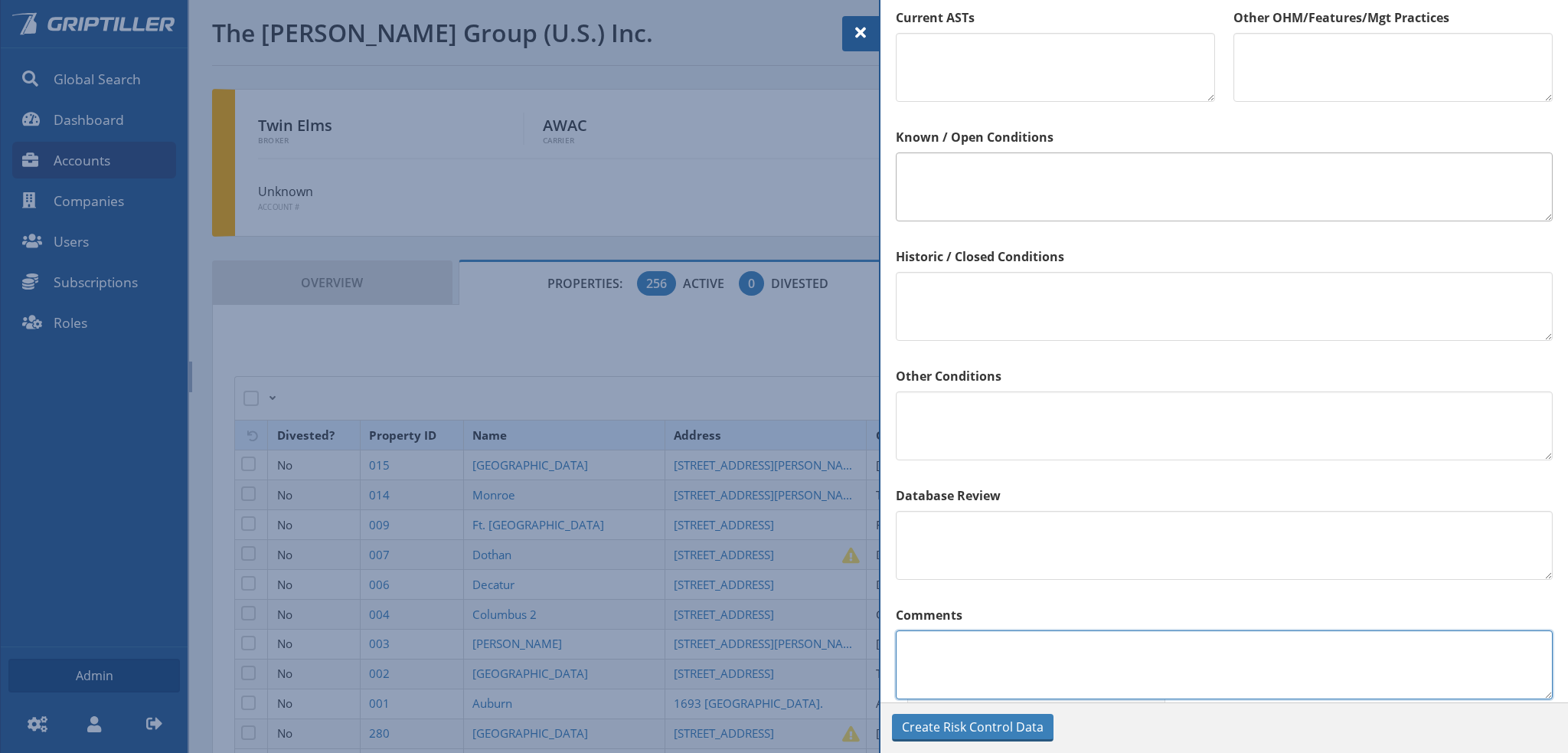
scroll to position [1135, 0]
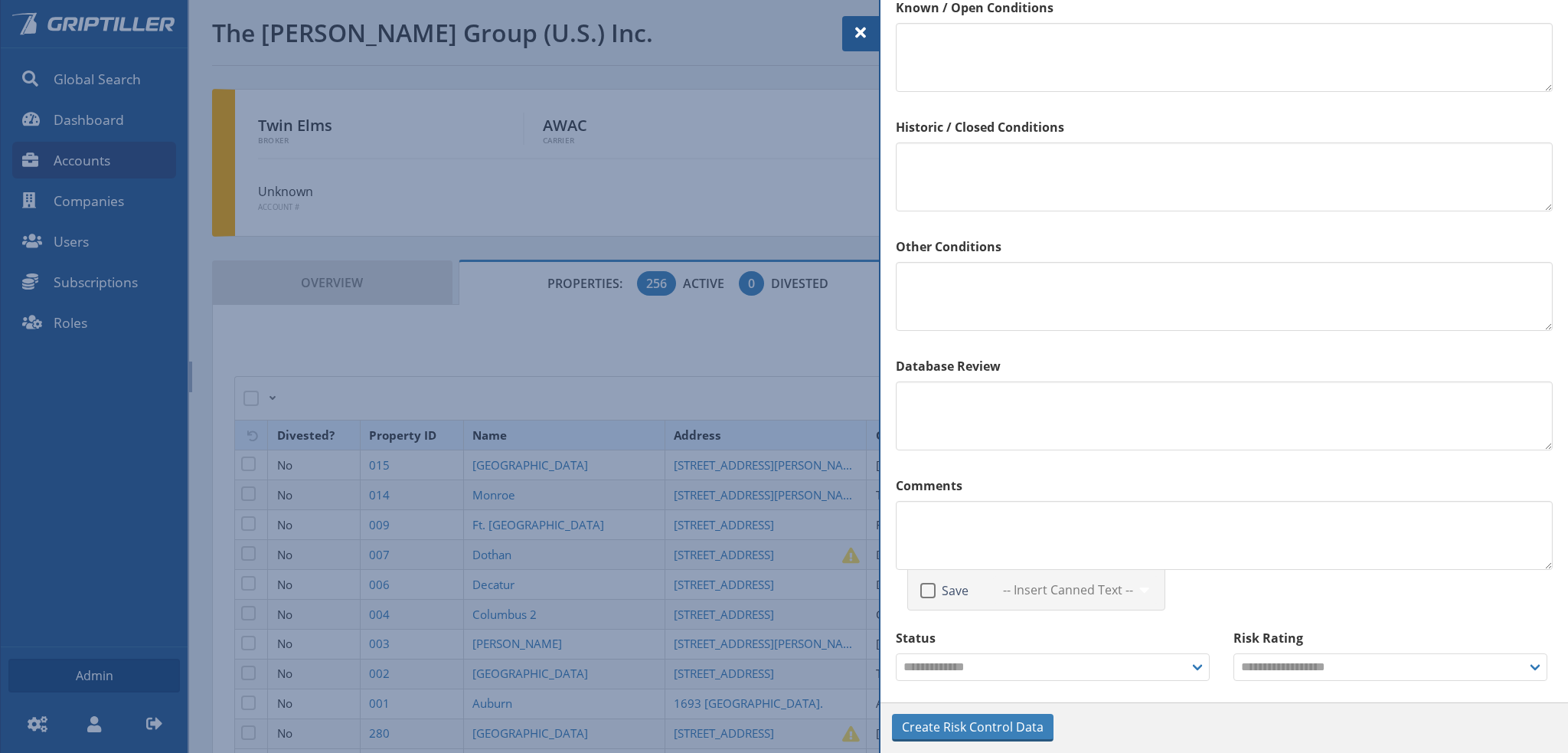
click at [1157, 471] on div "Comments Save -- Insert Canned Text -- The Phase I did not identify any RECs, C…" at bounding box center [1224, 544] width 675 height 152
click at [986, 524] on textarea at bounding box center [1224, 535] width 657 height 69
click at [1145, 591] on span at bounding box center [1144, 590] width 18 height 18
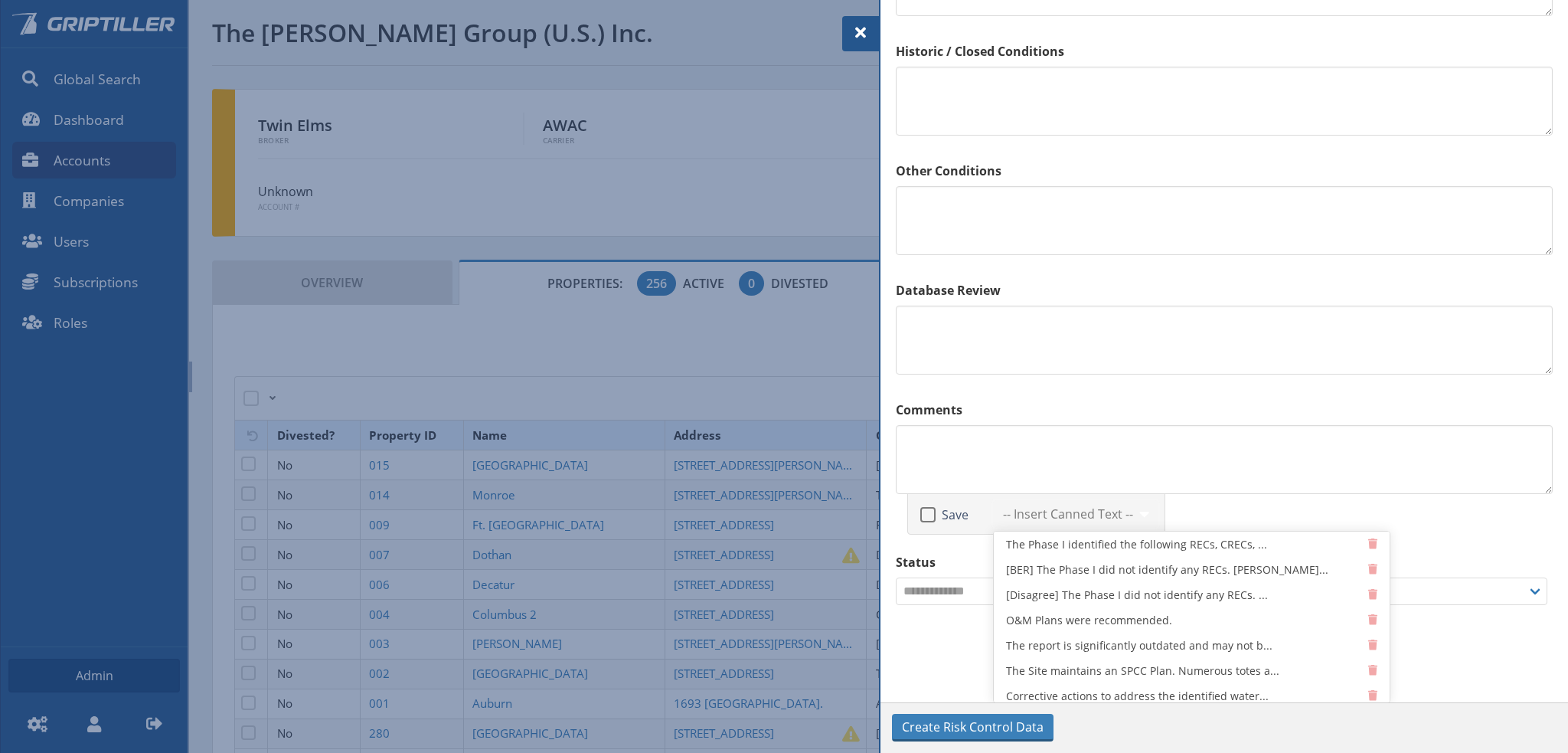
scroll to position [0, 0]
click at [1366, 520] on div "Save -- Insert Canned Text -- The Phase I did not identify any RECs, CRECs, or …" at bounding box center [1224, 480] width 657 height 109
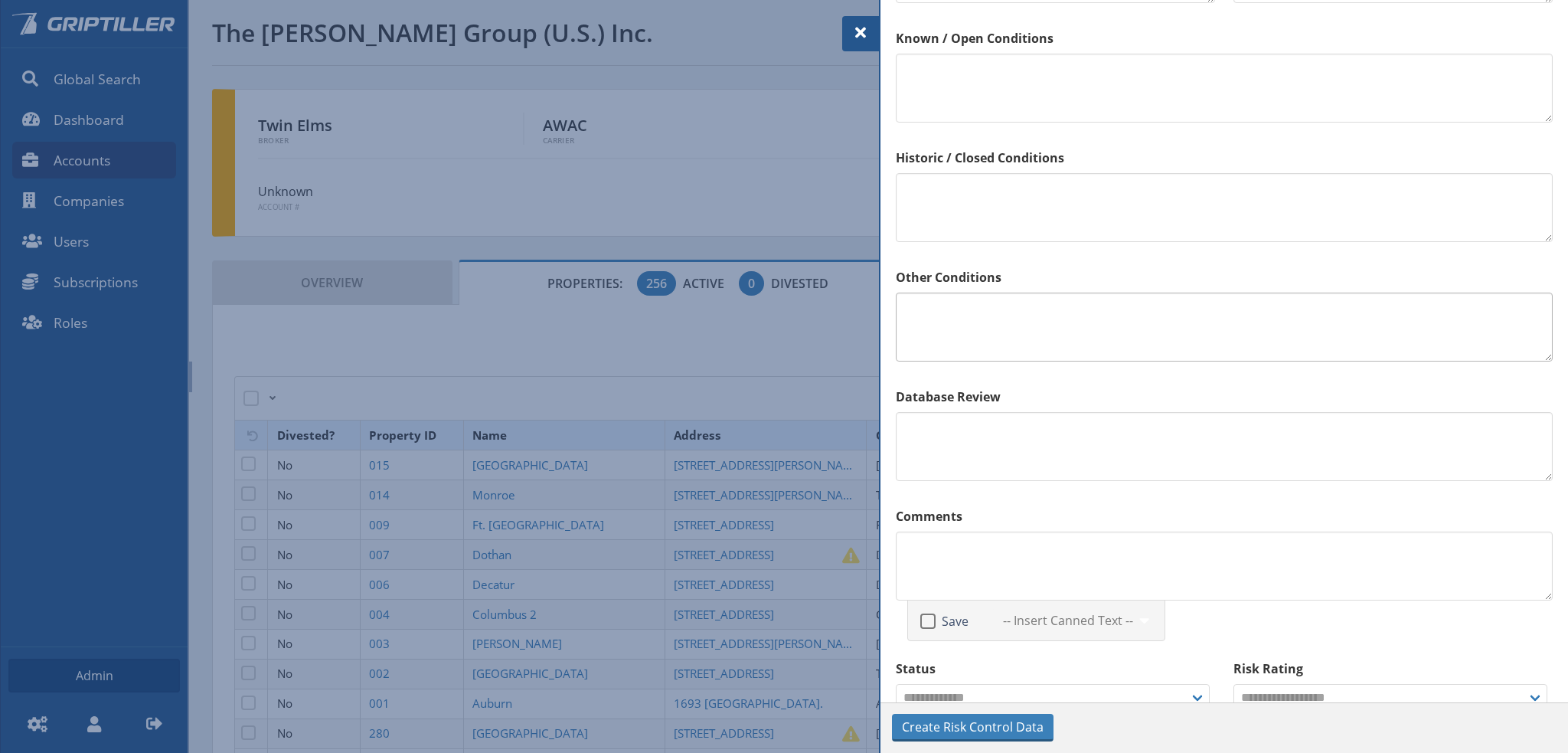
scroll to position [1135, 0]
